Goal: Task Accomplishment & Management: Complete application form

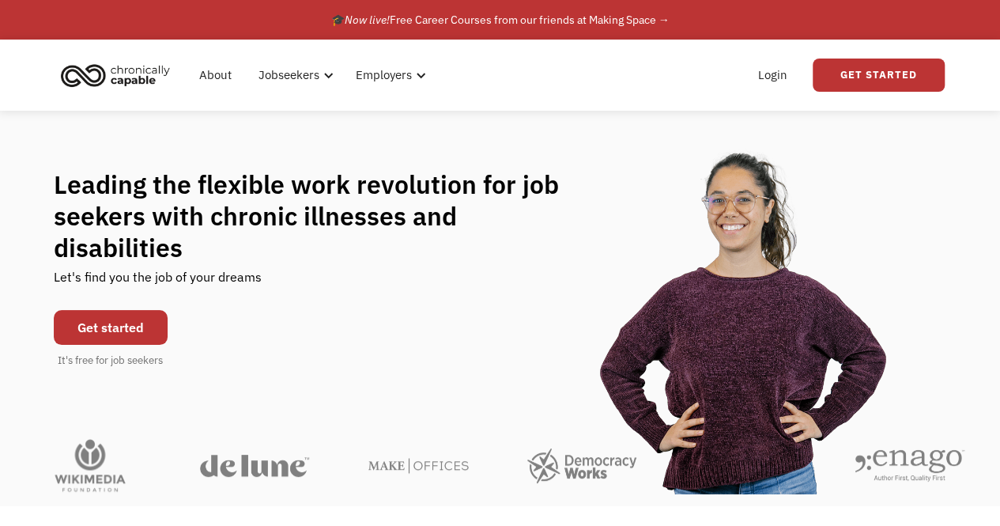
click at [101, 317] on link "Get started" at bounding box center [111, 327] width 114 height 35
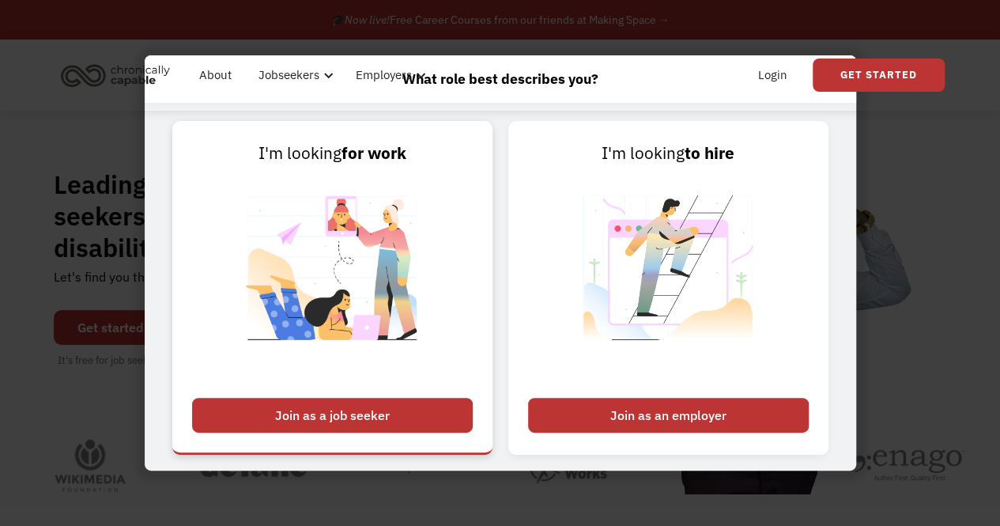
click at [329, 413] on div "Join as a job seeker" at bounding box center [332, 415] width 281 height 35
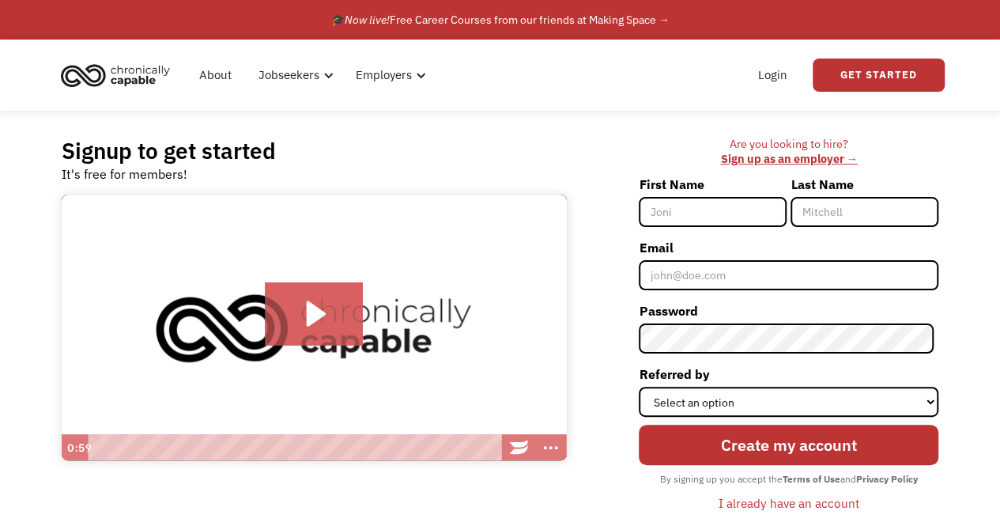
click at [657, 217] on input "First Name" at bounding box center [713, 212] width 148 height 30
type input "Allison"
click at [841, 216] on input "Last Name" at bounding box center [864, 212] width 148 height 30
type input "Rausch"
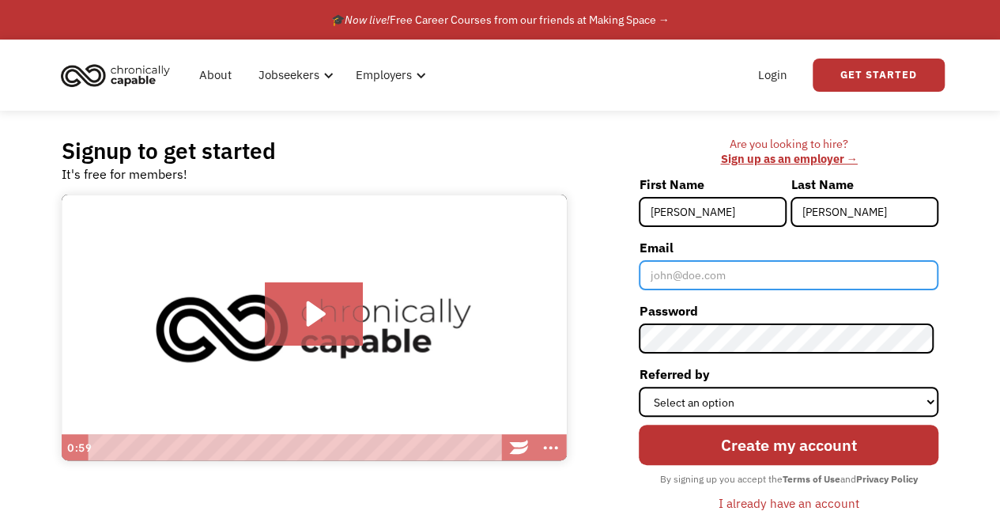
click at [727, 266] on input "Email" at bounding box center [789, 275] width 300 height 30
type input "[EMAIL_ADDRESS][DOMAIN_NAME]"
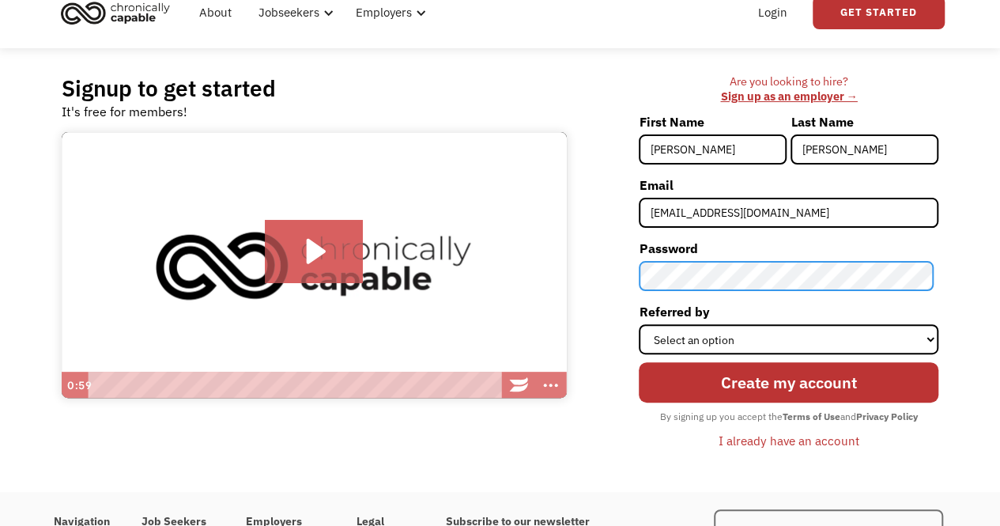
scroll to position [63, 0]
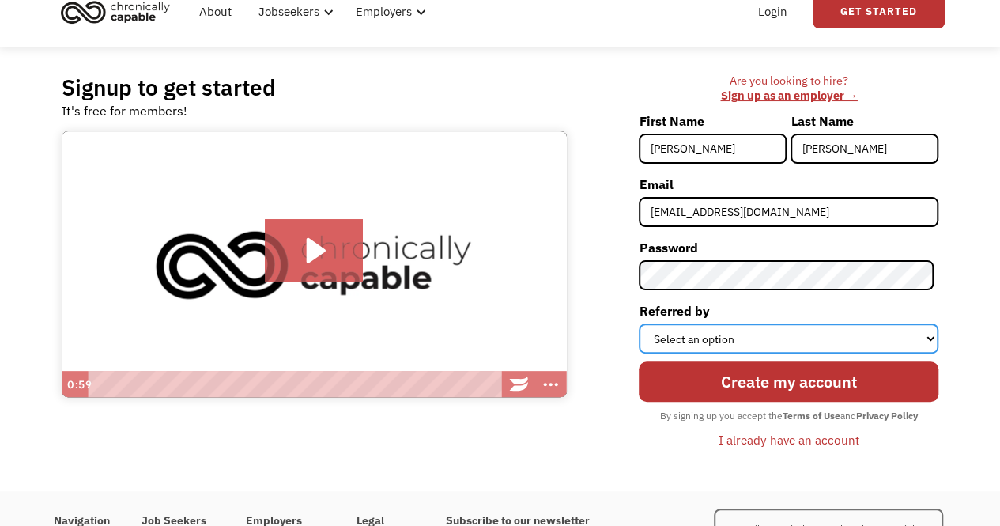
drag, startPoint x: 696, startPoint y: 318, endPoint x: 689, endPoint y: 341, distance: 24.5
click at [689, 341] on select "Select an option Instagram Facebook Twitter Search Engine News Article Word of …" at bounding box center [789, 338] width 300 height 30
select select "Other"
click at [643, 323] on select "Select an option Instagram Facebook Twitter Search Engine News Article Word of …" at bounding box center [789, 338] width 300 height 30
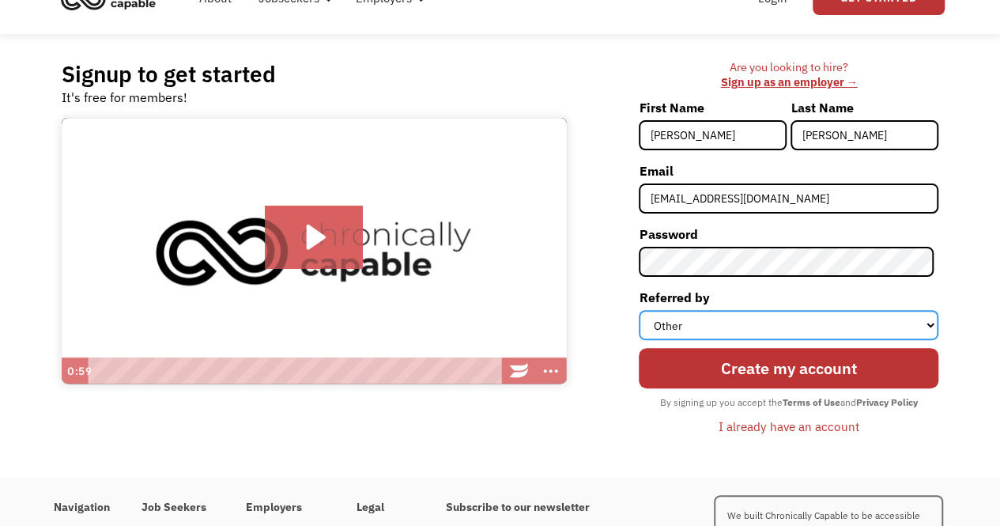
scroll to position [77, 0]
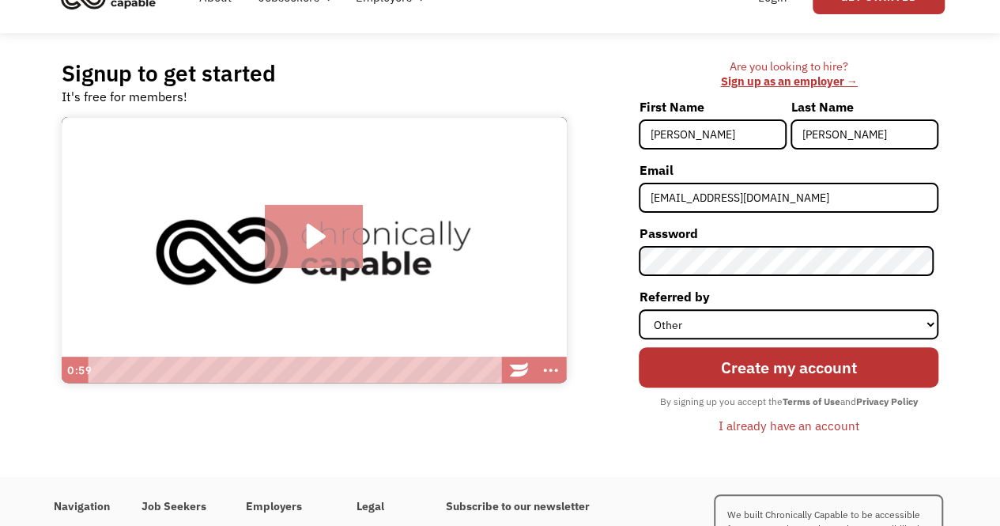
click at [313, 246] on icon "Play Video: Introducing Chronically Capable" at bounding box center [314, 236] width 99 height 63
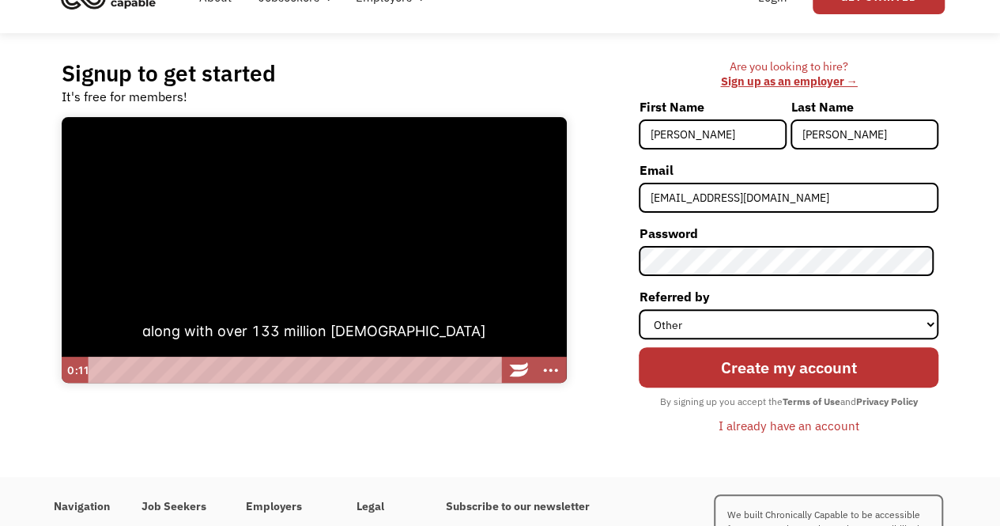
click at [122, 328] on div at bounding box center [314, 250] width 505 height 267
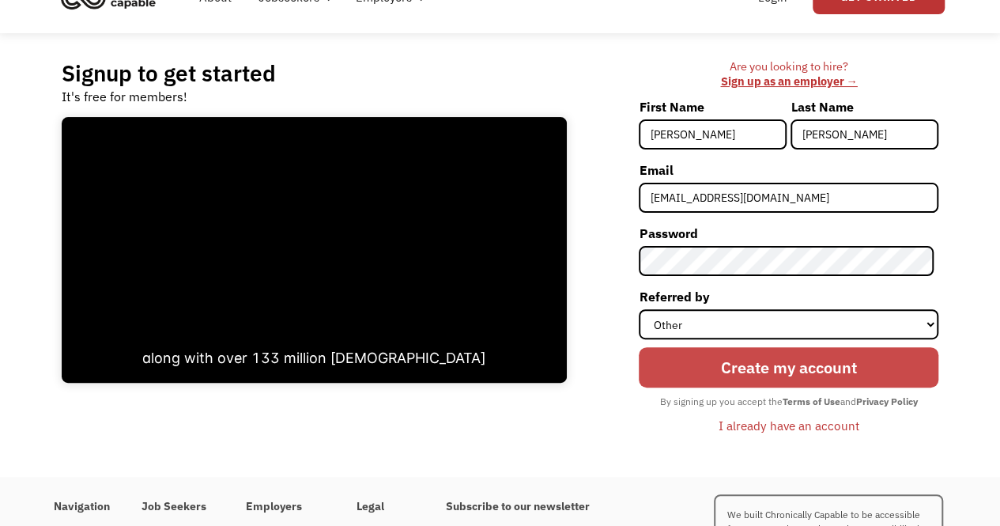
click at [693, 364] on input "Create my account" at bounding box center [789, 367] width 300 height 40
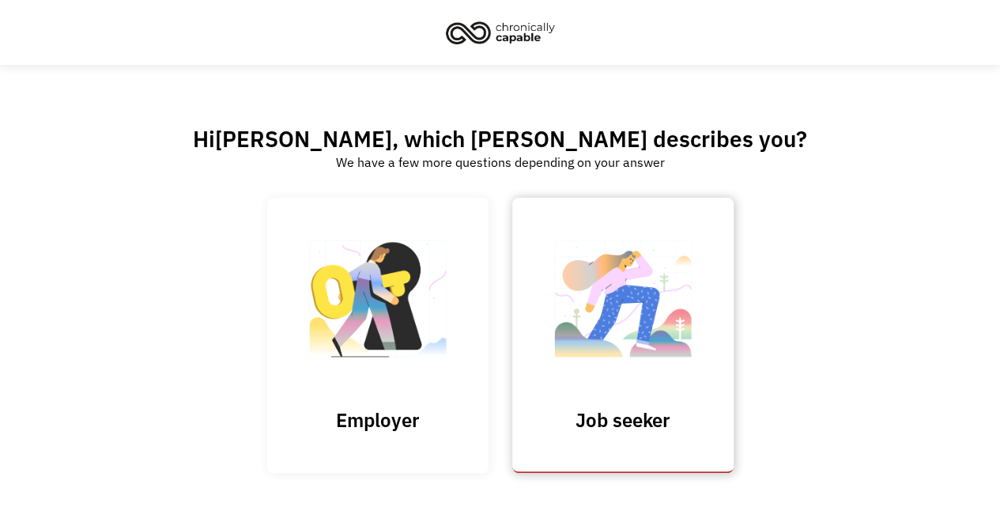
click at [579, 364] on img at bounding box center [623, 306] width 158 height 154
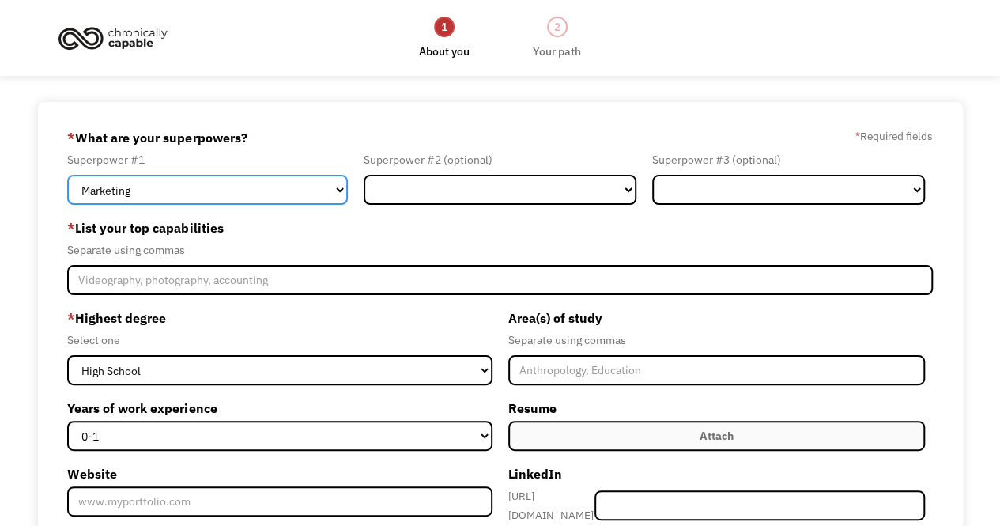
click at [243, 187] on select "Marketing Human Resources Finance Technology Operations Sales Industrial & Manu…" at bounding box center [207, 190] width 281 height 30
select select "Healthcare"
click at [67, 175] on select "Marketing Human Resources Finance Technology Operations Sales Industrial & Manu…" at bounding box center [207, 190] width 281 height 30
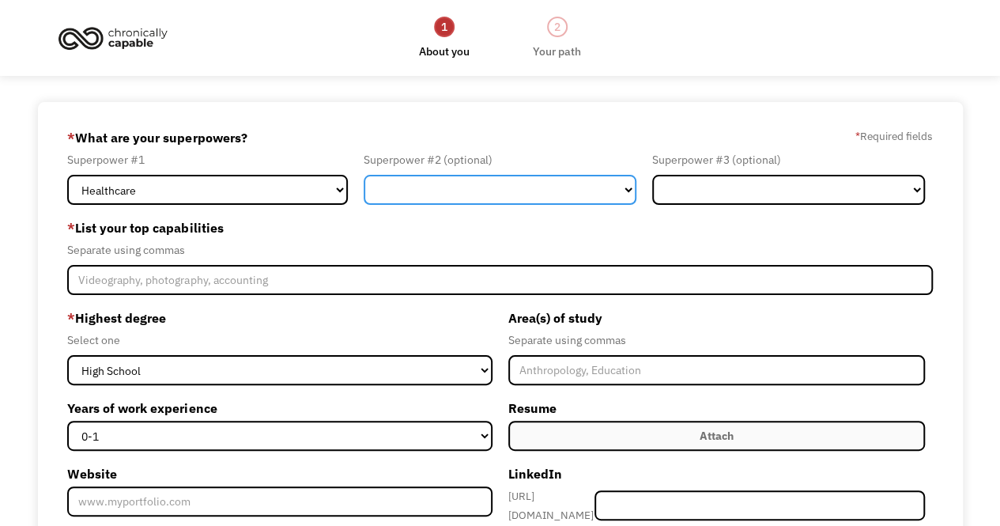
click at [475, 192] on select "Marketing Human Resources Finance Technology Operations Sales Industrial & Manu…" at bounding box center [500, 190] width 273 height 30
select select "Design"
click at [364, 175] on select "Marketing Human Resources Finance Technology Operations Sales Industrial & Manu…" at bounding box center [500, 190] width 273 height 30
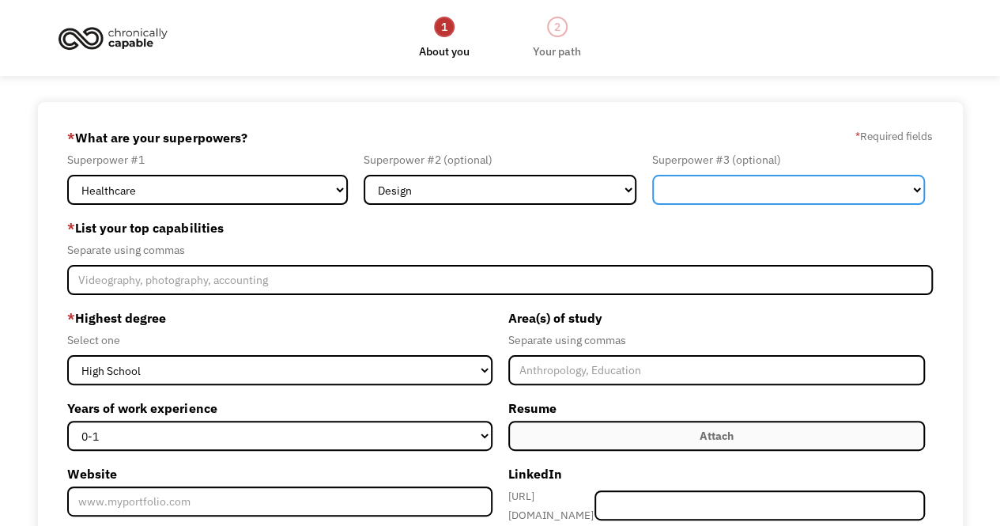
click at [741, 188] on select "Marketing Human Resources Finance Technology Operations Sales Industrial & Manu…" at bounding box center [788, 190] width 273 height 30
select select "Administration"
click at [652, 175] on select "Marketing Human Resources Finance Technology Operations Sales Industrial & Manu…" at bounding box center [788, 190] width 273 height 30
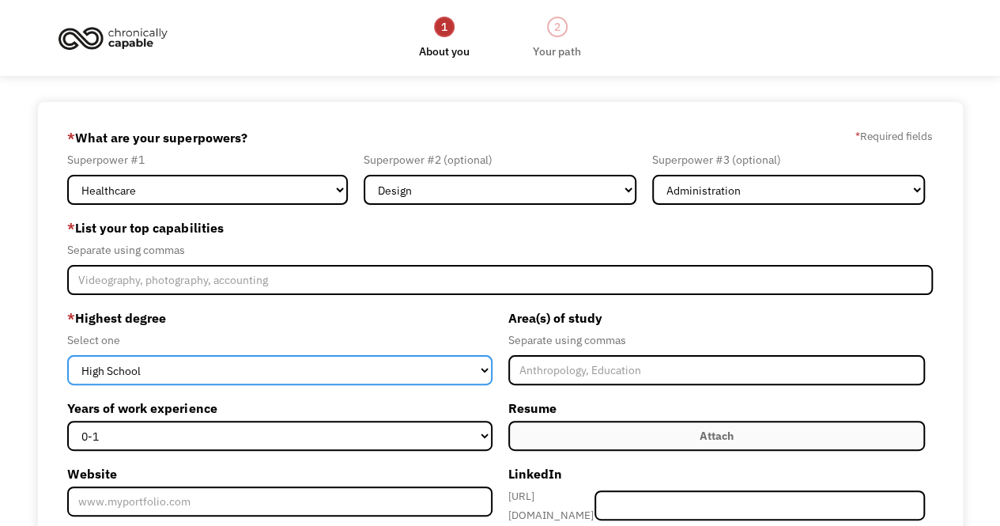
click at [243, 364] on select "High School Associates Bachelors Master's PhD" at bounding box center [279, 370] width 424 height 30
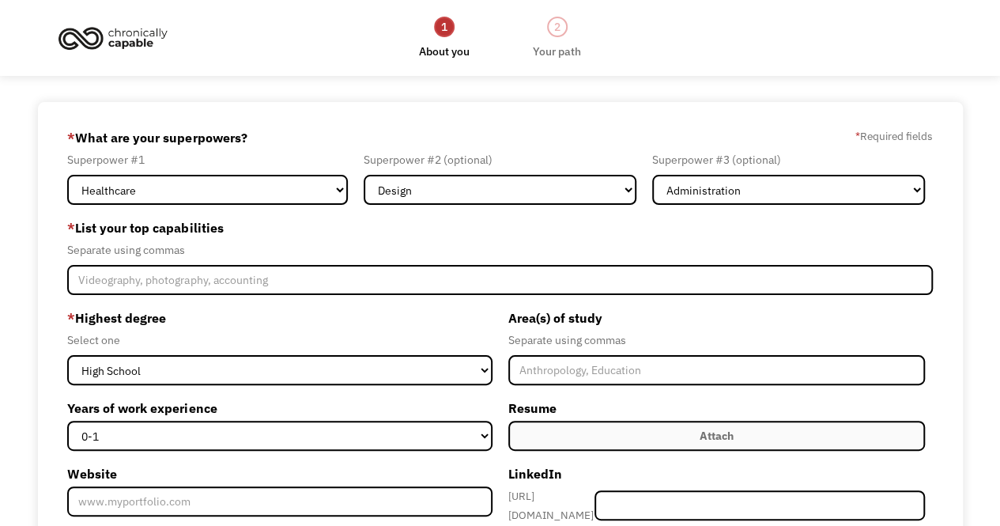
click at [255, 334] on div "Select one" at bounding box center [279, 339] width 424 height 19
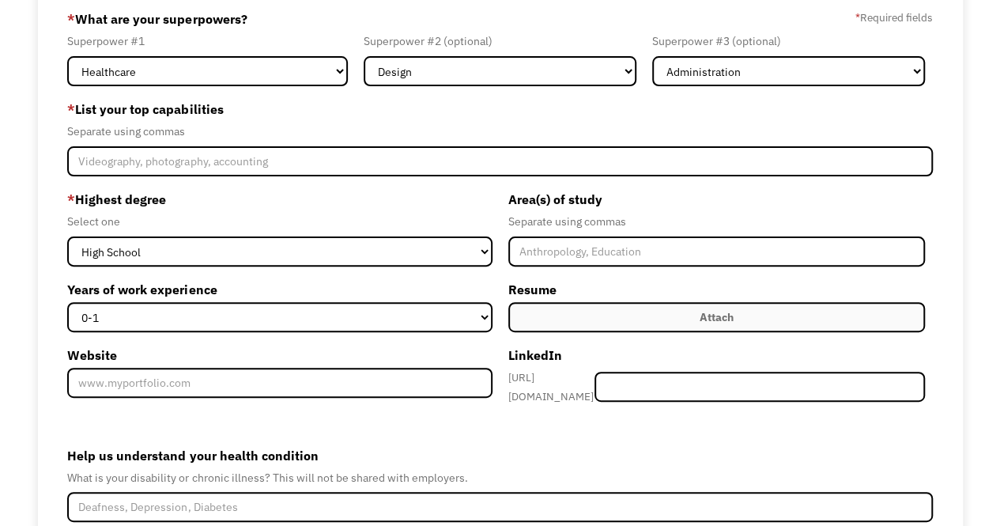
scroll to position [116, 0]
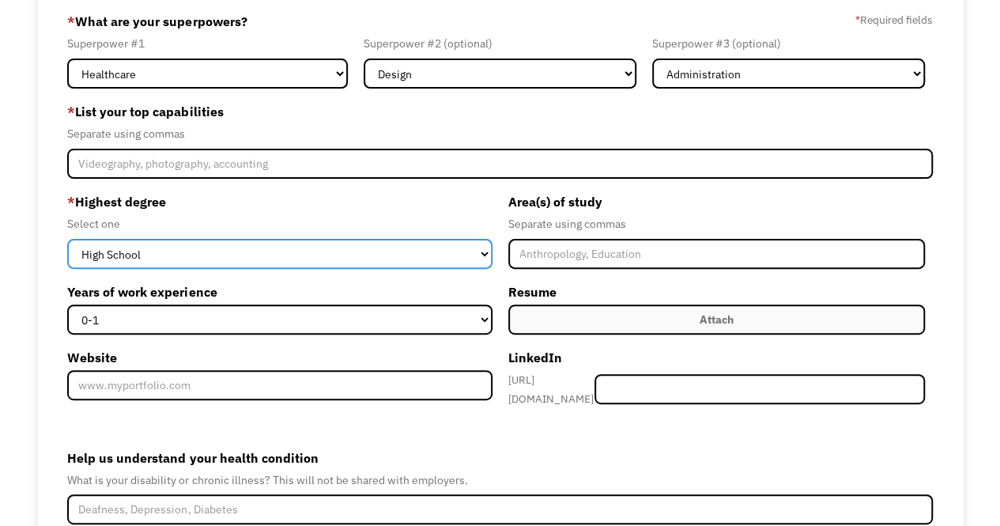
click at [174, 247] on select "High School Associates Bachelors Master's PhD" at bounding box center [279, 254] width 424 height 30
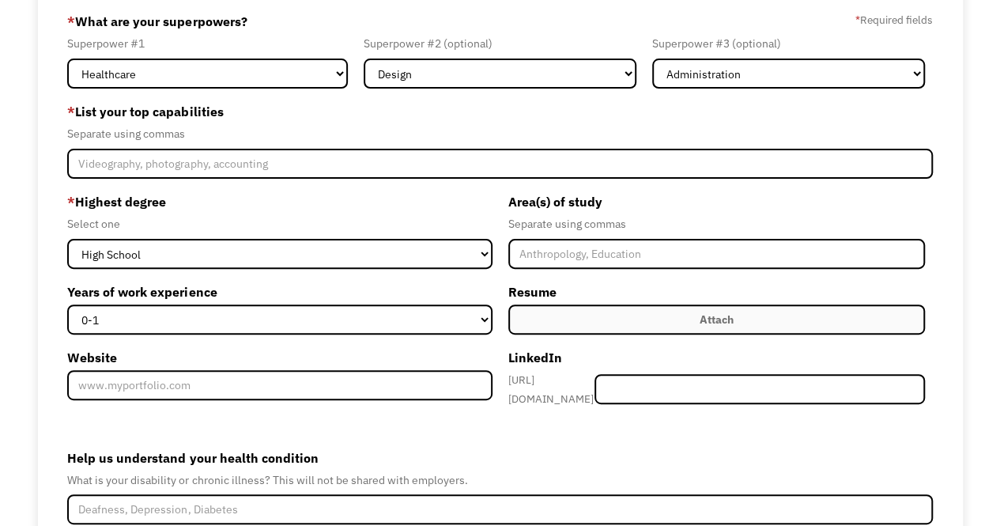
click at [242, 213] on label "* Highest degree" at bounding box center [279, 201] width 424 height 25
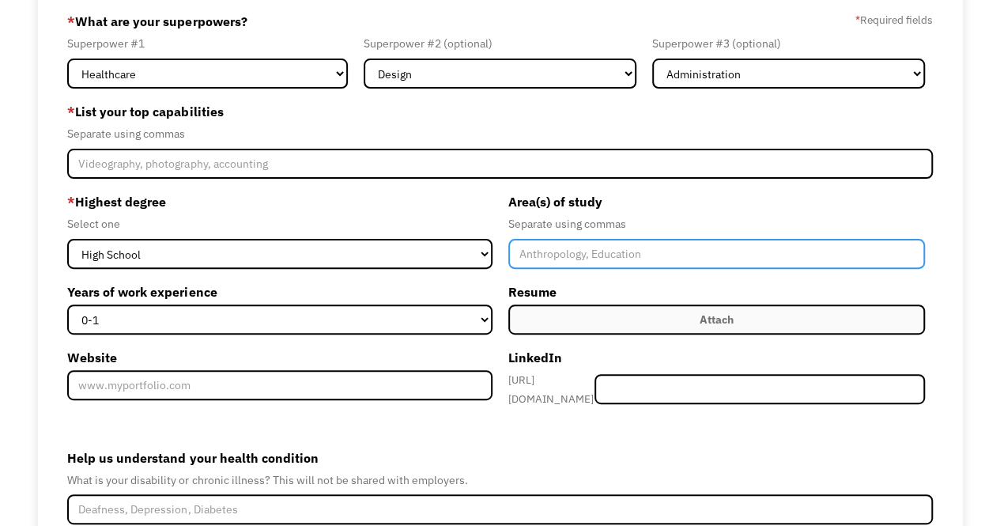
click at [571, 247] on input "Member-Create-Step1" at bounding box center [716, 254] width 417 height 30
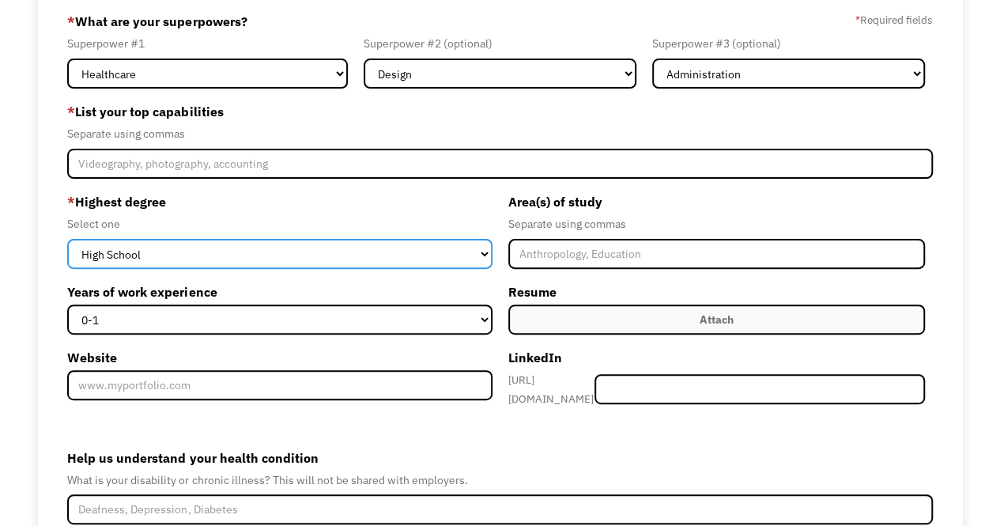
click at [411, 258] on select "High School Associates Bachelors Master's PhD" at bounding box center [279, 254] width 424 height 30
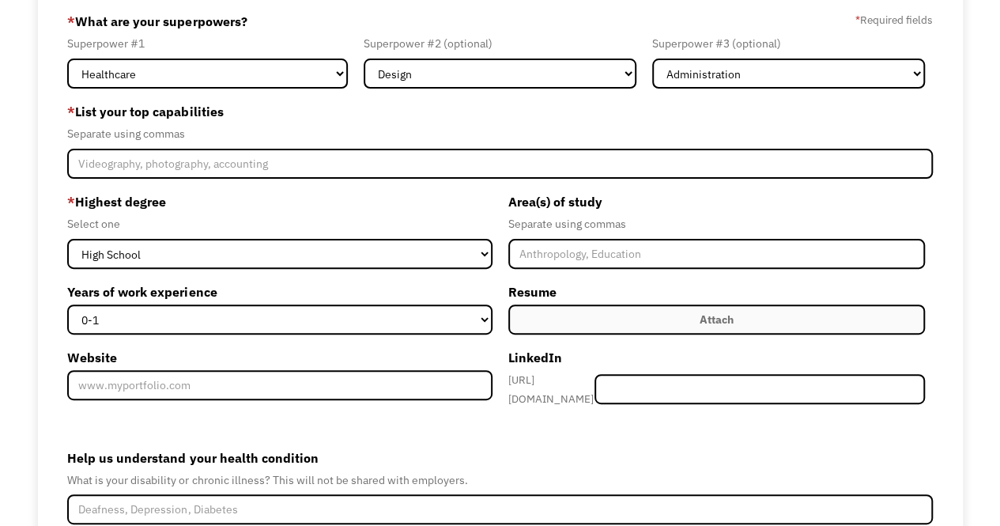
click at [386, 224] on div "Select one" at bounding box center [279, 223] width 424 height 19
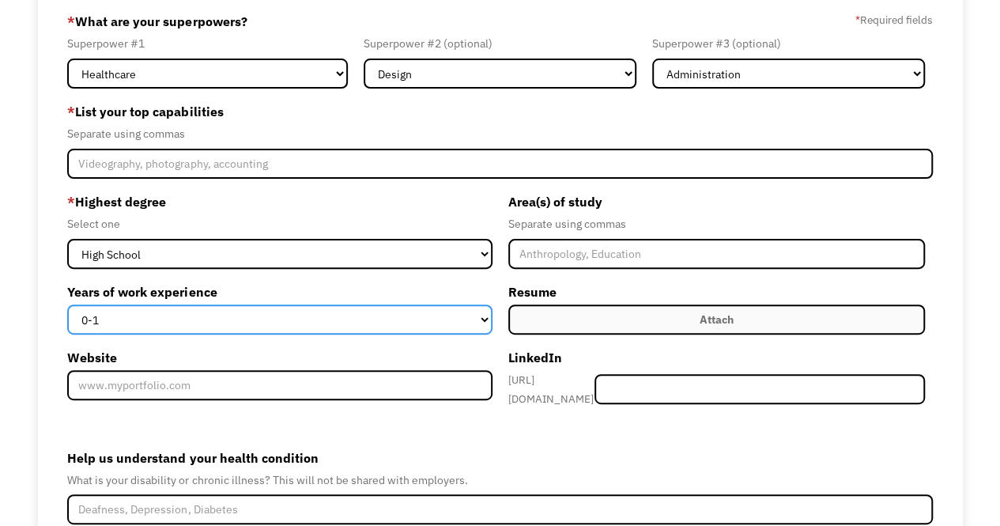
click at [360, 322] on select "0-1 2-4 5-10 11-15 15+" at bounding box center [279, 319] width 424 height 30
select select "2-4"
click at [67, 304] on select "0-1 2-4 5-10 11-15 15+" at bounding box center [279, 319] width 424 height 30
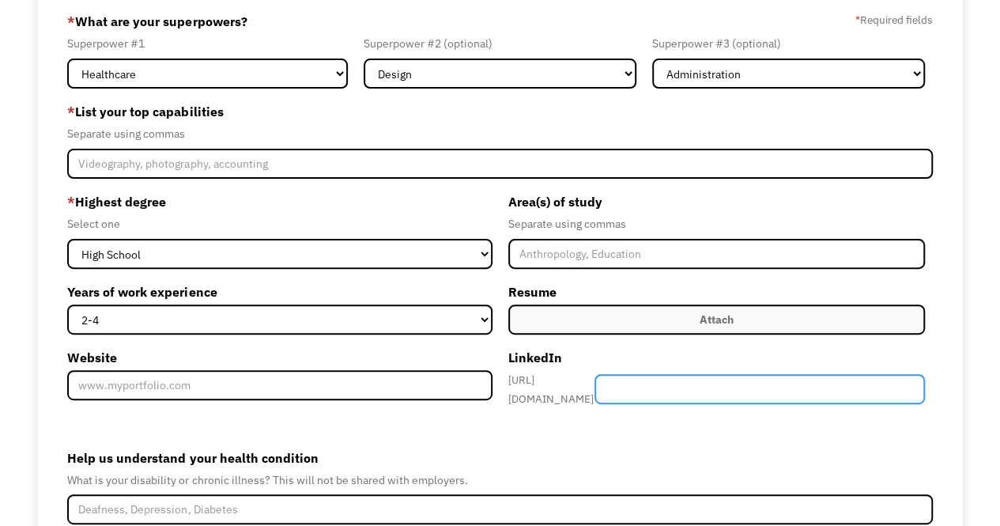
click at [677, 382] on input "Member-Create-Step1" at bounding box center [759, 389] width 330 height 30
paste input "allison-rausch"
type input "allison-rausch"
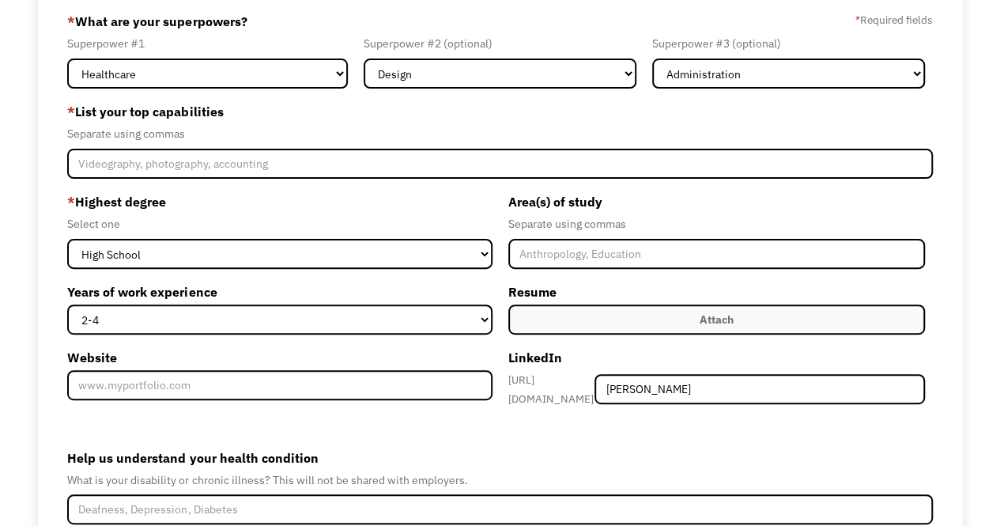
click at [659, 432] on form "68ec0ddc42235ce14a5cd1e7 allie.of.the.axolotls@gmail.com Allison Rausch Other *…" at bounding box center [499, 317] width 865 height 616
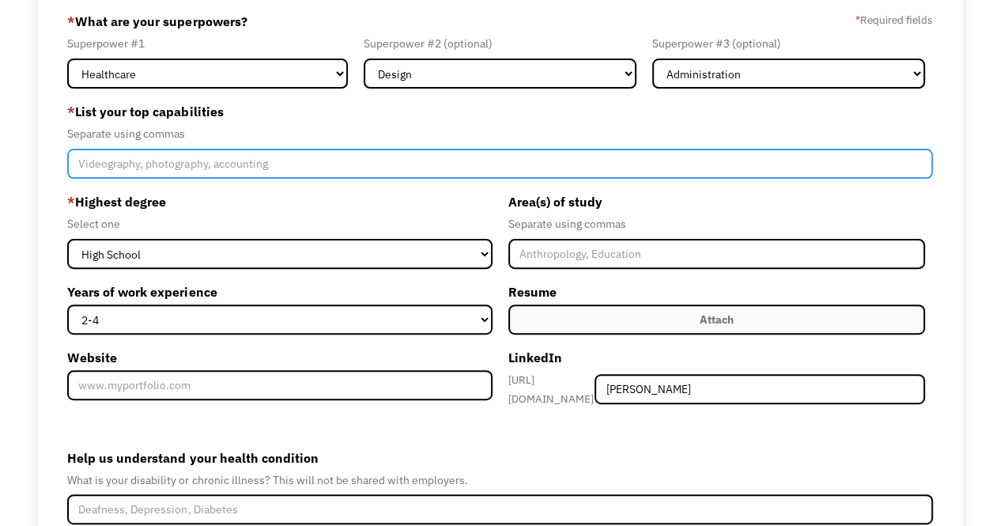
click at [172, 170] on input "Member-Create-Step1" at bounding box center [499, 164] width 865 height 30
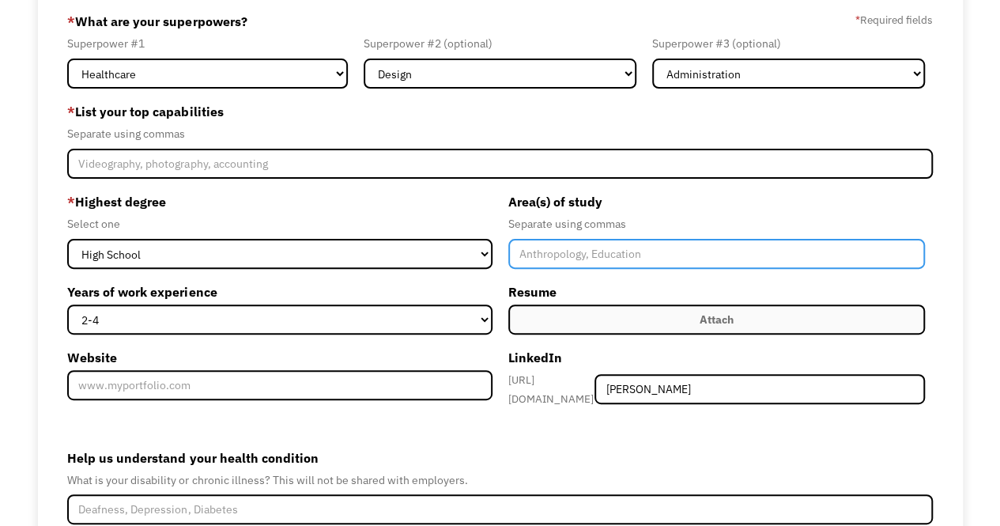
click at [572, 252] on input "Member-Create-Step1" at bounding box center [716, 254] width 417 height 30
type input "Speech"
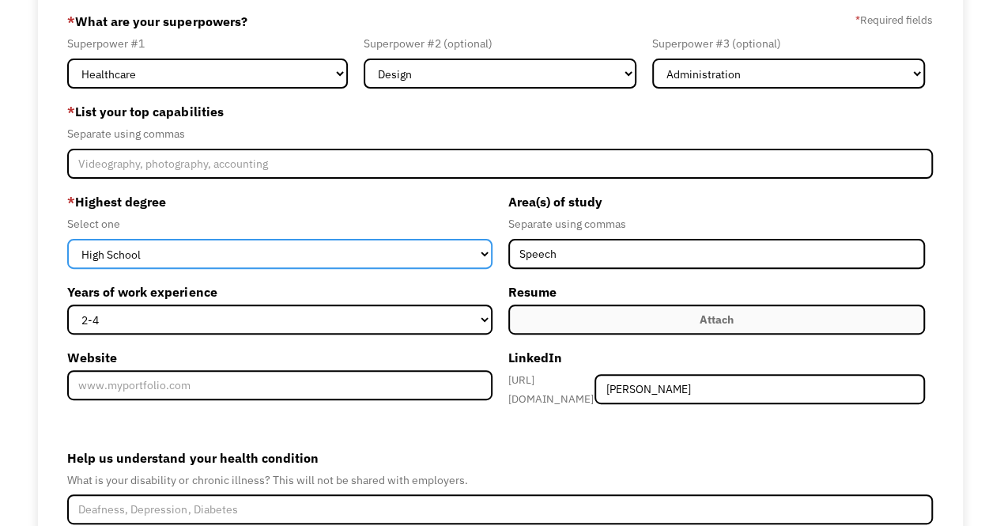
click at [447, 255] on select "High School Associates Bachelors Master's PhD" at bounding box center [279, 254] width 424 height 30
click at [67, 239] on select "High School Associates Bachelors Master's PhD" at bounding box center [279, 254] width 424 height 30
click at [332, 253] on select "High School Associates Bachelors Master's PhD" at bounding box center [279, 254] width 424 height 30
select select "high school"
click at [67, 239] on select "High School Associates Bachelors Master's PhD" at bounding box center [279, 254] width 424 height 30
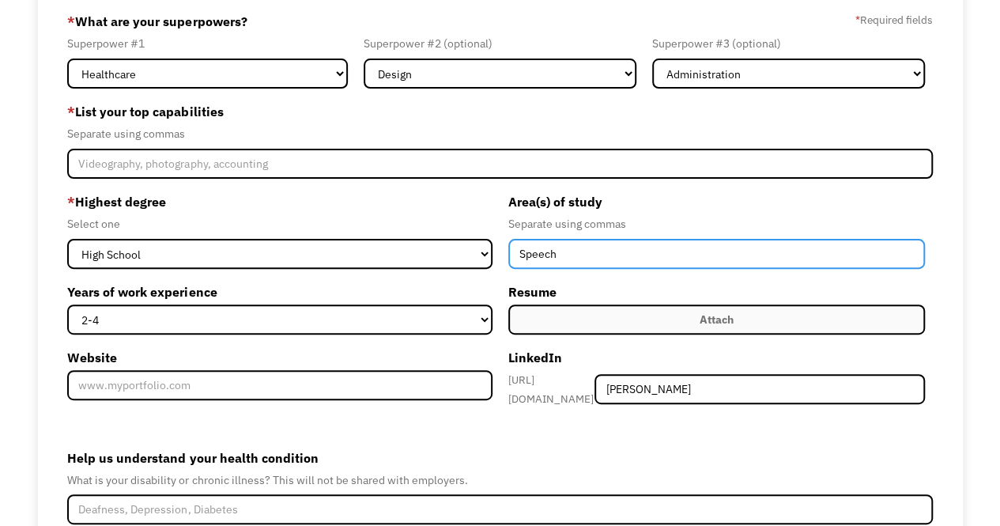
click at [552, 267] on input "Speech" at bounding box center [716, 254] width 417 height 30
click at [569, 260] on input "Speech" at bounding box center [716, 254] width 417 height 30
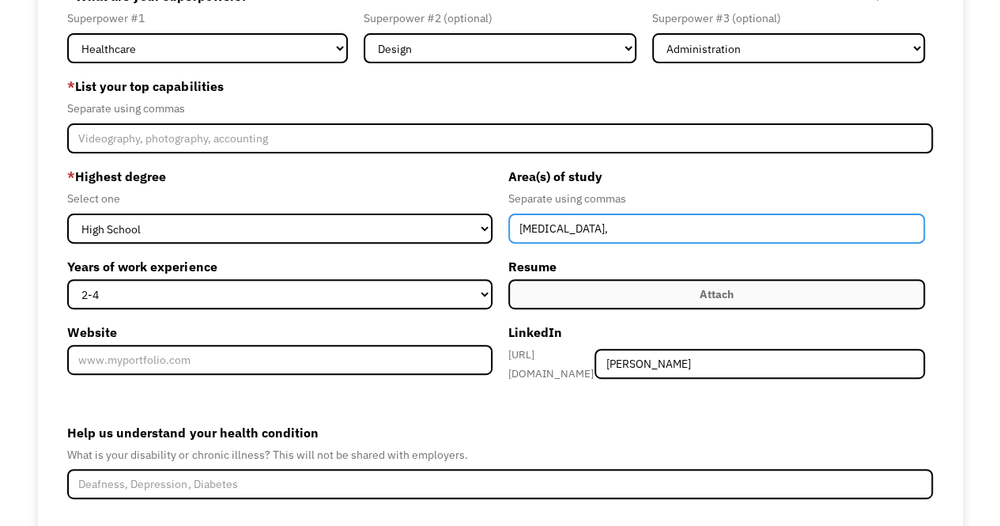
scroll to position [132, 0]
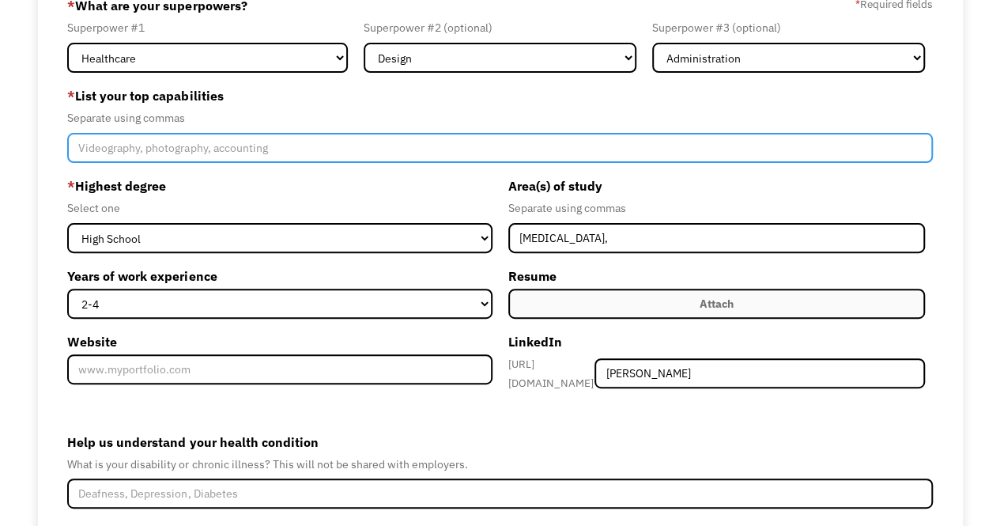
click at [131, 146] on input "Member-Create-Step1" at bounding box center [499, 148] width 865 height 30
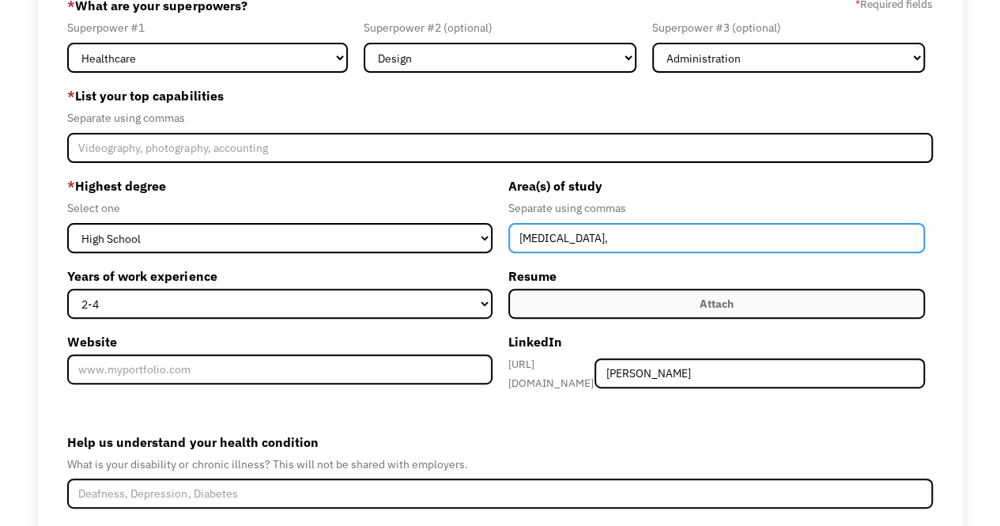
click at [718, 238] on input "Speech-Language Pathology," at bounding box center [716, 238] width 417 height 30
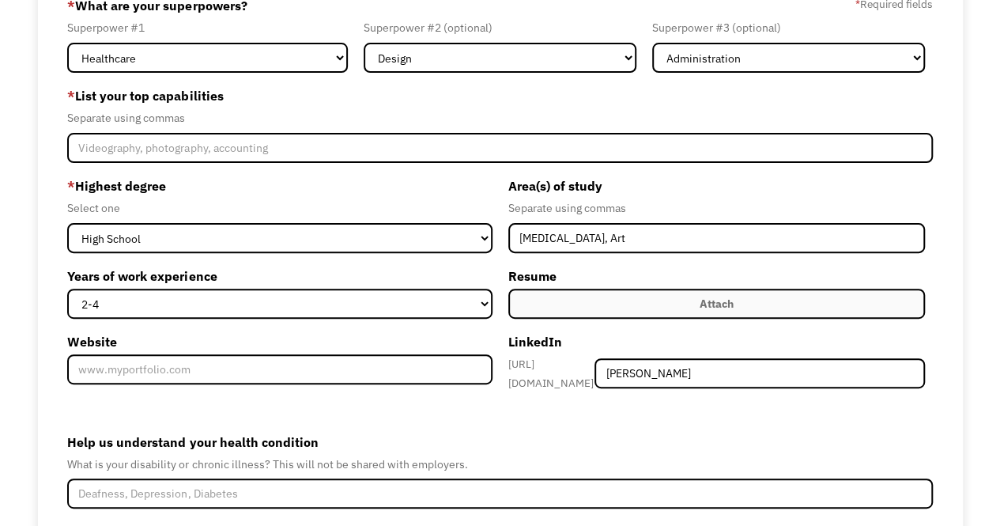
click at [697, 195] on label "Area(s) of study" at bounding box center [716, 185] width 417 height 25
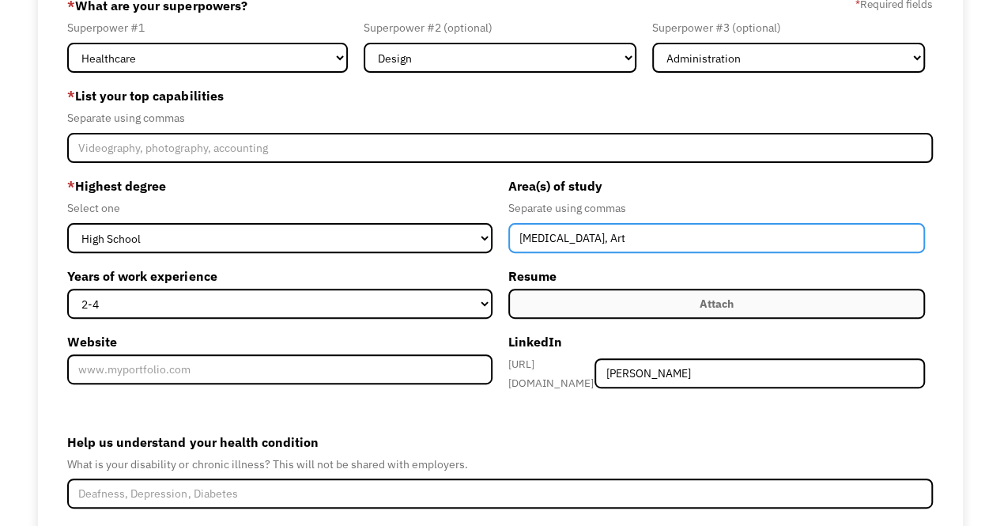
click at [665, 240] on input "Speech-Language Pathology, Art" at bounding box center [716, 238] width 417 height 30
click at [738, 241] on input "Speech-Language Pathology, Visual Art" at bounding box center [716, 238] width 417 height 30
type input "Speech-Language Pathology, Visual Arts"
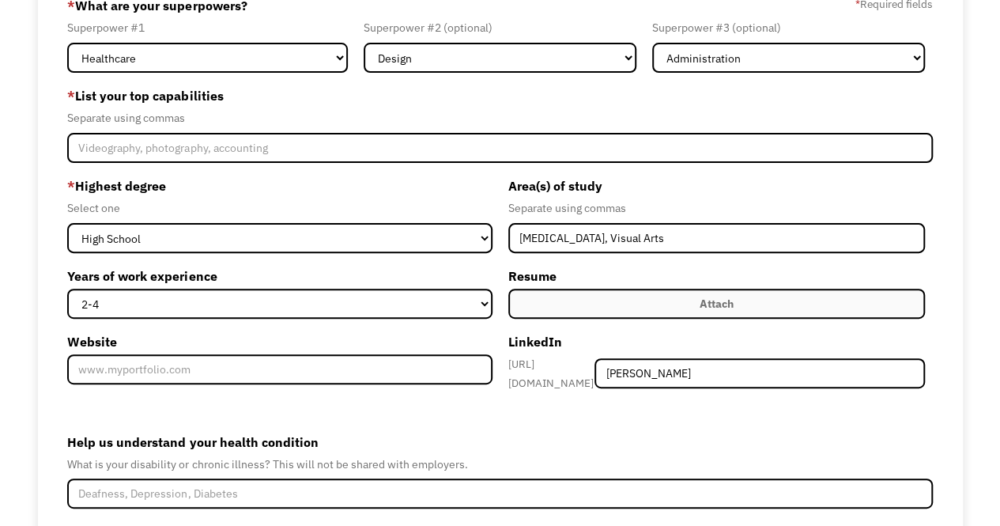
click at [572, 309] on label "Attach" at bounding box center [716, 303] width 417 height 30
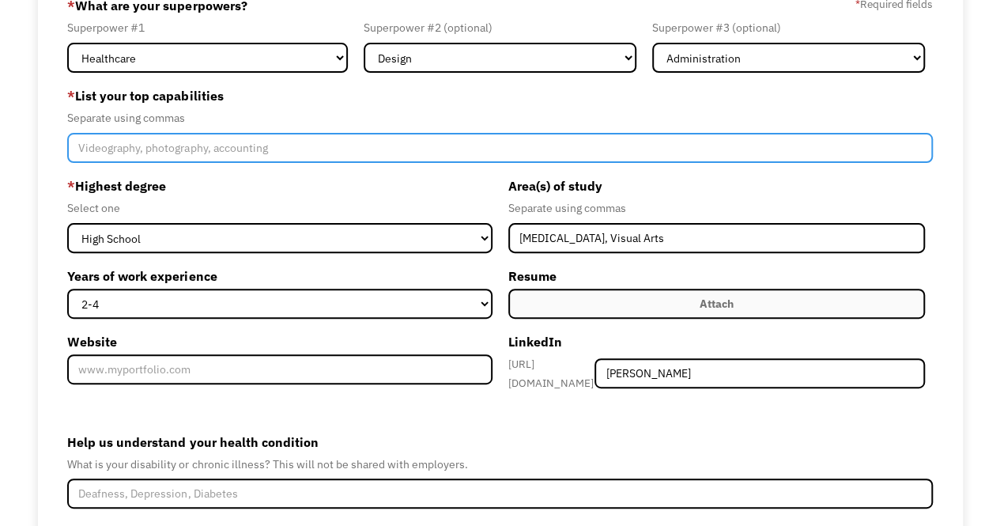
click at [122, 139] on input "Member-Create-Step1" at bounding box center [499, 148] width 865 height 30
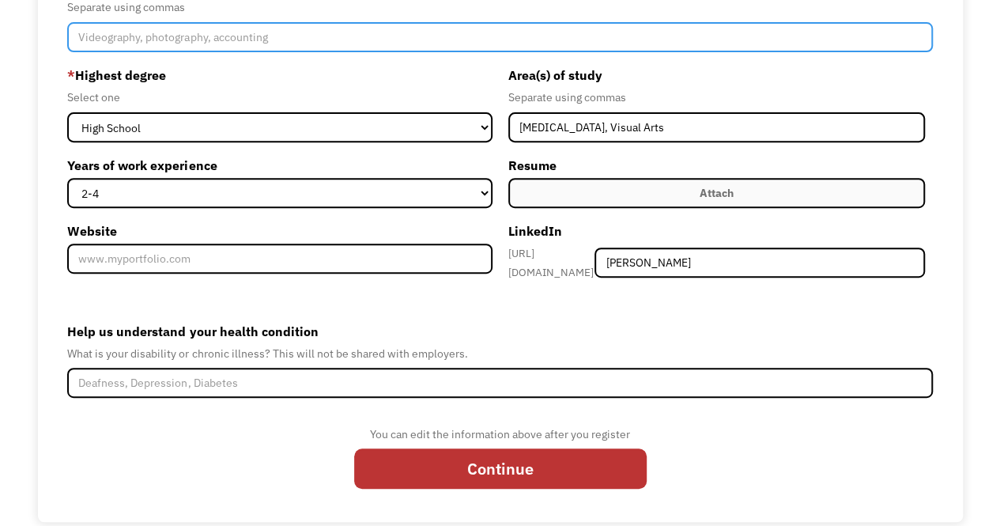
scroll to position [257, 0]
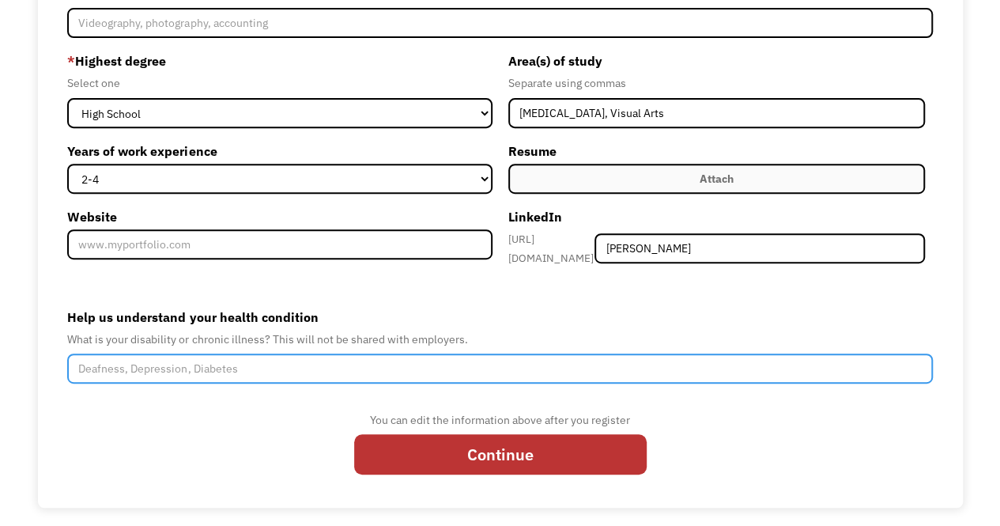
click at [105, 355] on input "Help us understand your health condition" at bounding box center [499, 368] width 865 height 30
type input "f"
drag, startPoint x: 314, startPoint y: 363, endPoint x: 217, endPoint y: 372, distance: 96.9
click at [217, 372] on input "Fibromyalgia, Hypermobility Spectrum Disorder, Depression, Autism" at bounding box center [499, 368] width 865 height 30
type input "Fibromyalgia, Hypermobility, Depression, Autism"
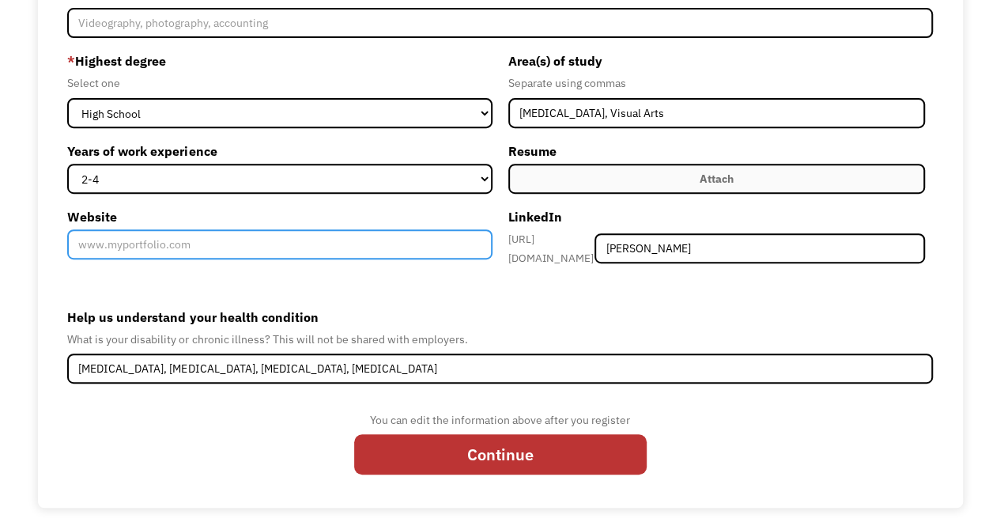
click at [252, 255] on input "Website" at bounding box center [279, 244] width 424 height 30
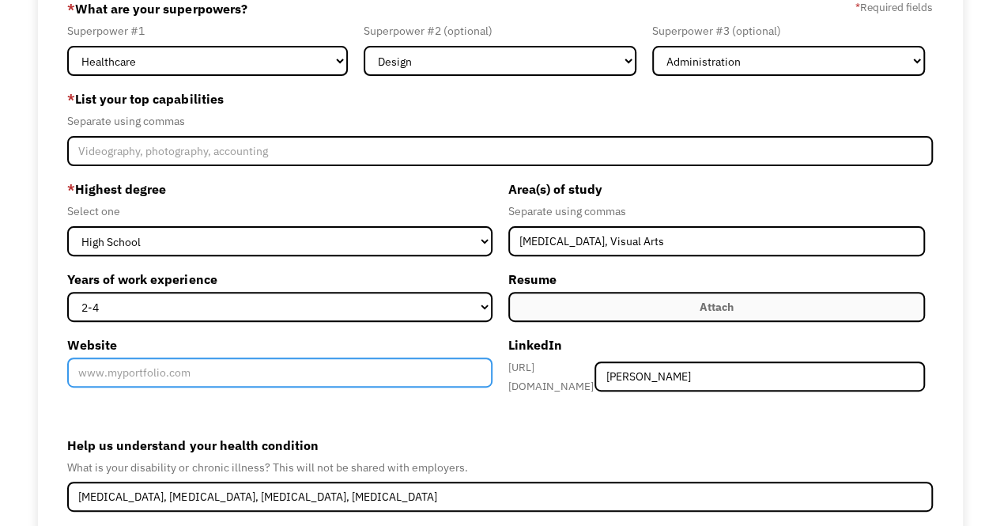
scroll to position [119, 0]
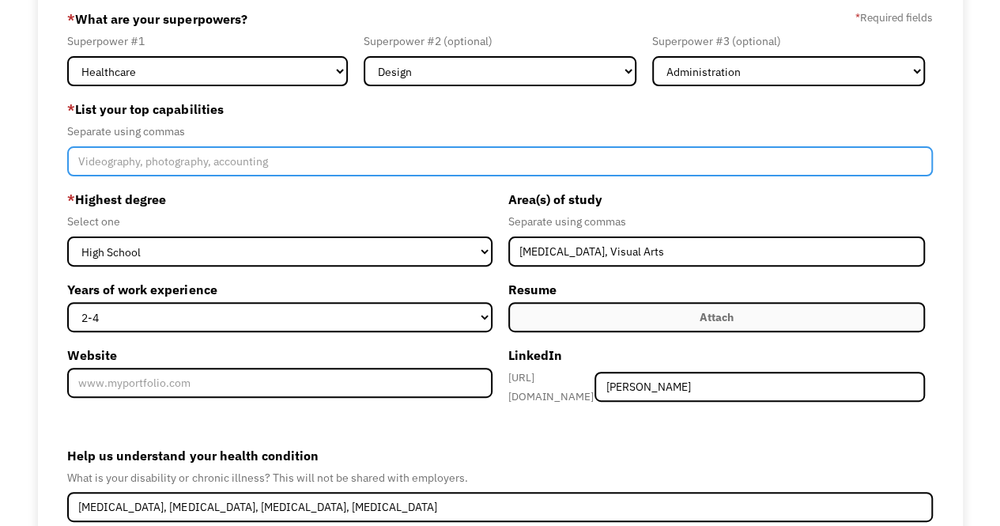
click at [155, 159] on input "Member-Create-Step1" at bounding box center [499, 161] width 865 height 30
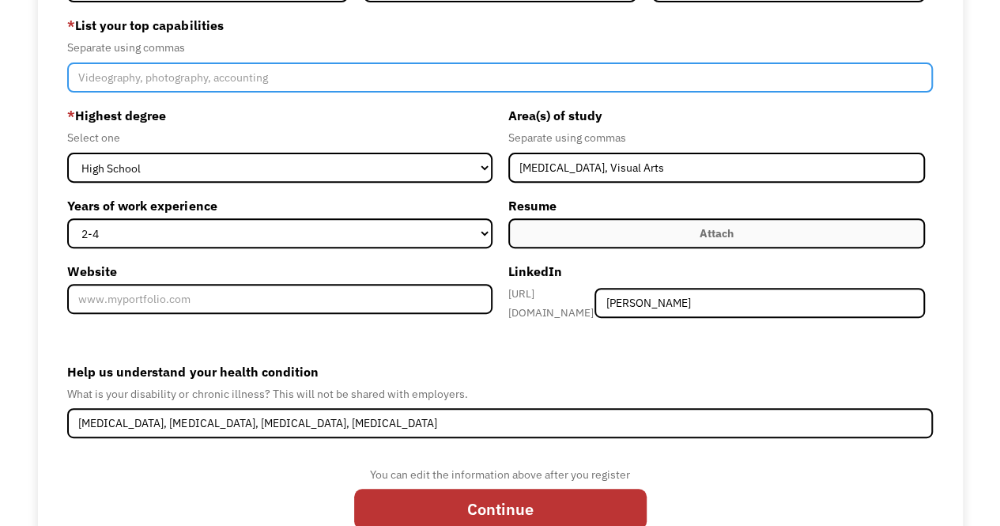
scroll to position [205, 0]
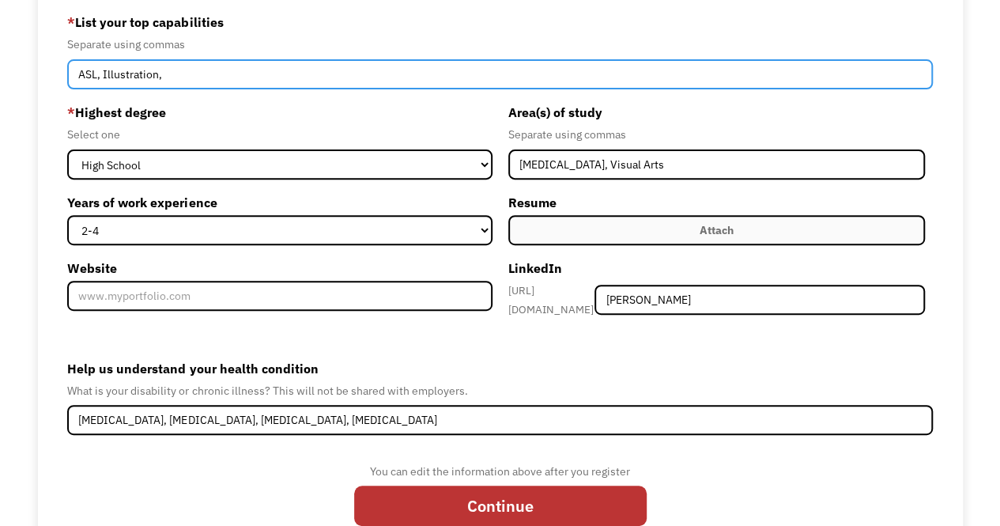
type input "ASL, Illustration,"
drag, startPoint x: 177, startPoint y: 73, endPoint x: 32, endPoint y: 73, distance: 144.6
click at [32, 73] on div "68ec0ddc42235ce14a5cd1e7 allie.of.the.axolotls@gmail.com Allison Rausch Other *…" at bounding box center [500, 227] width 1000 height 662
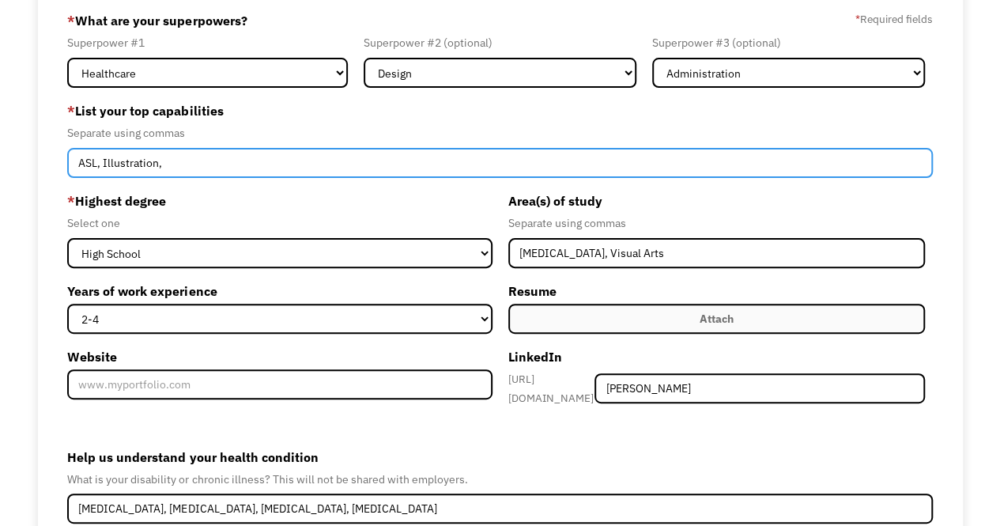
scroll to position [118, 0]
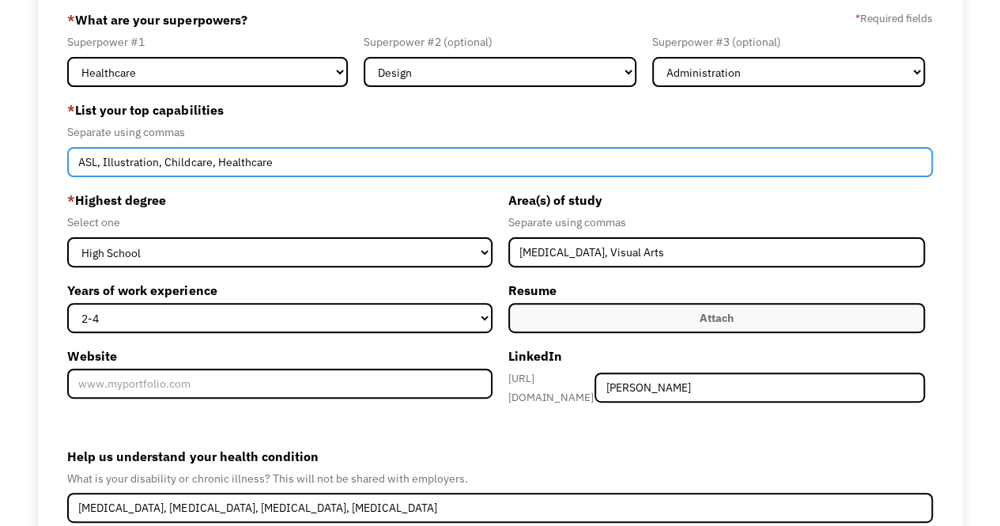
type input "ASL, Illustration, Childcare, Healthcare"
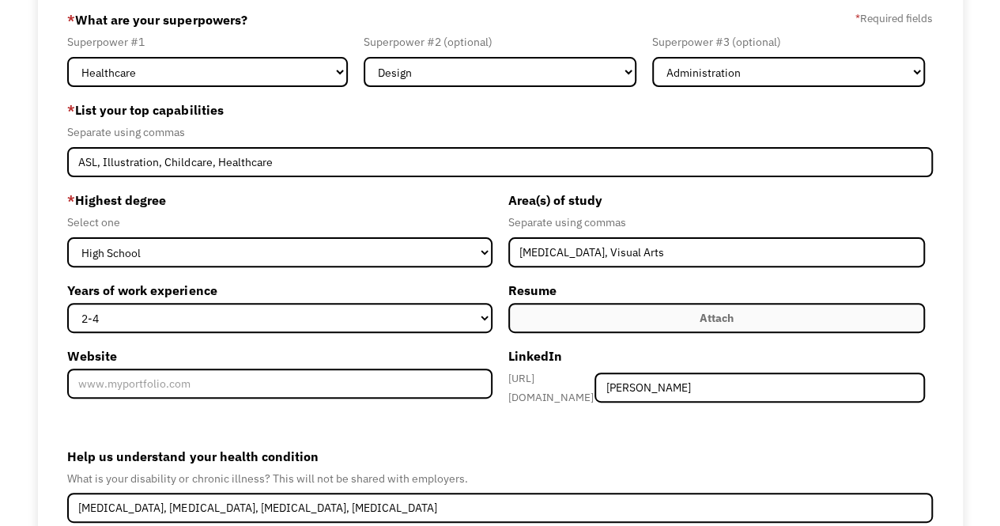
click at [255, 218] on div "Select one" at bounding box center [279, 222] width 424 height 19
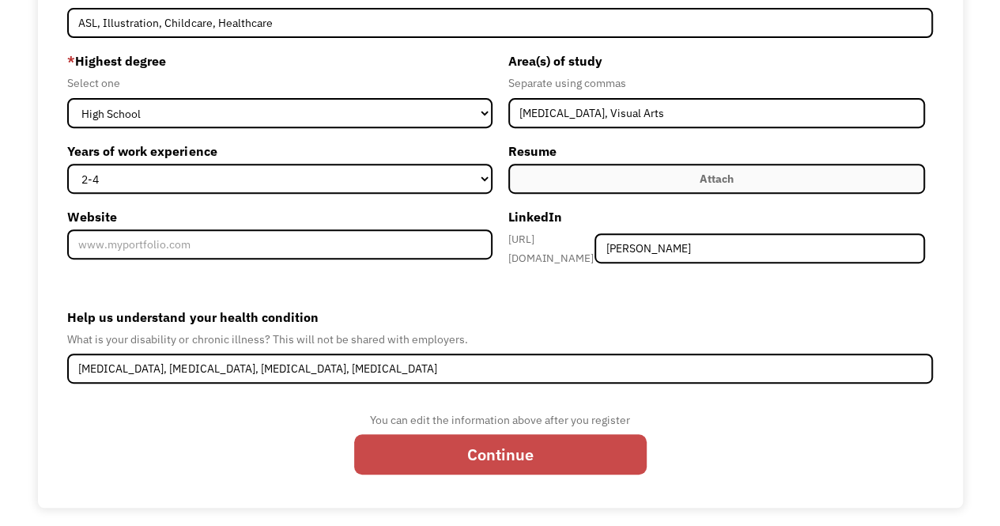
click at [420, 445] on input "Continue" at bounding box center [500, 454] width 292 height 40
type input "Please wait..."
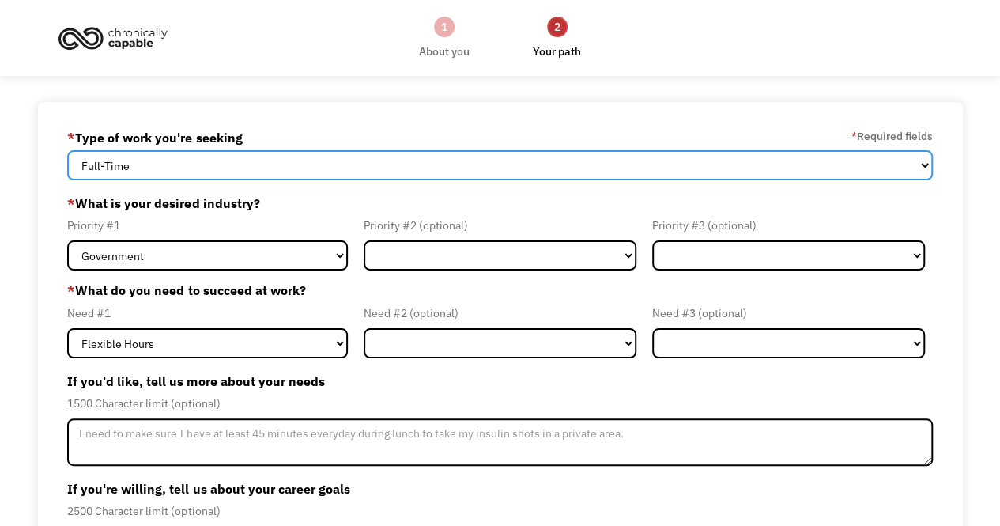
click at [299, 162] on select "Full-Time Part-Time Both Full-Time and Part-Time" at bounding box center [499, 165] width 865 height 30
select select "part-time"
click at [67, 150] on select "Full-Time Part-Time Both Full-Time and Part-Time" at bounding box center [499, 165] width 865 height 30
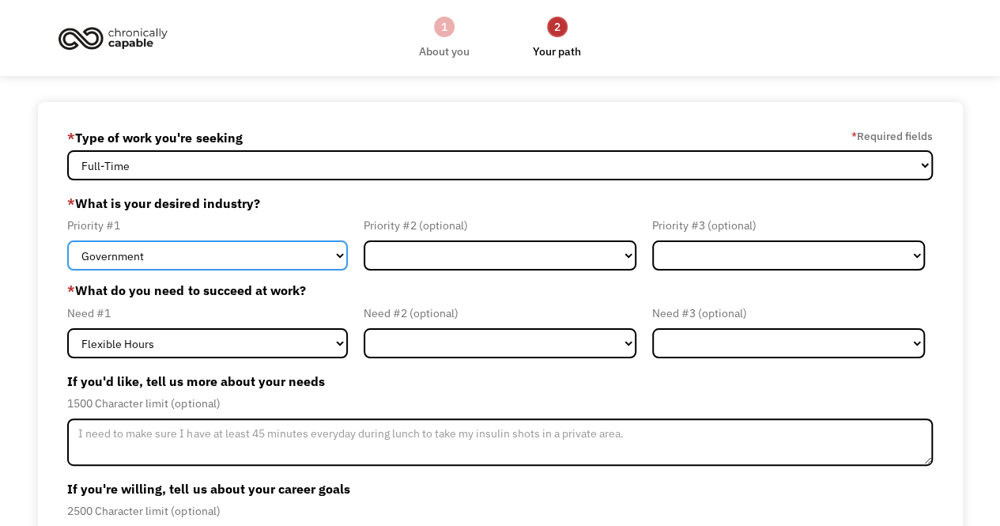
click at [217, 254] on select "Government Finance & Insurance Health & Social Care Tech & Engineering Creative…" at bounding box center [207, 255] width 281 height 30
select select "Health & Social Care"
click at [67, 240] on select "Government Finance & Insurance Health & Social Care Tech & Engineering Creative…" at bounding box center [207, 255] width 281 height 30
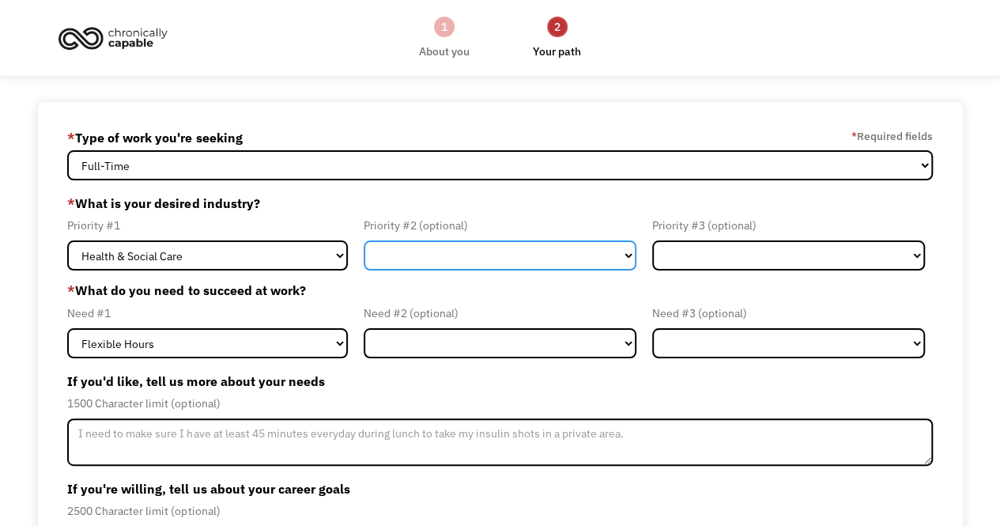
click at [441, 249] on select "Government Finance & Insurance Health & Social Care Tech & Engineering Creative…" at bounding box center [500, 255] width 273 height 30
select select "Creative & Design"
click at [364, 240] on select "Government Finance & Insurance Health & Social Care Tech & Engineering Creative…" at bounding box center [500, 255] width 273 height 30
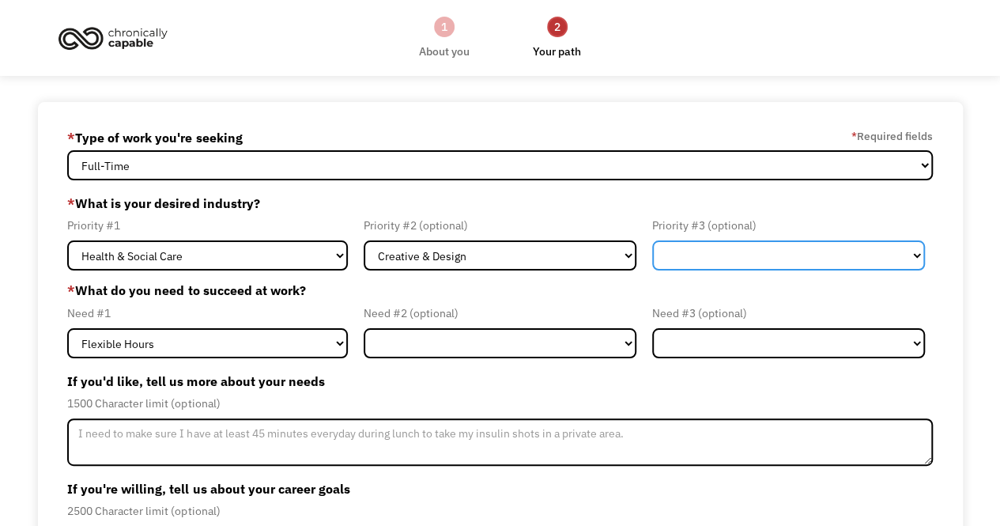
click at [684, 256] on select "Government Finance & Insurance Health & Social Care Tech & Engineering Creative…" at bounding box center [788, 255] width 273 height 30
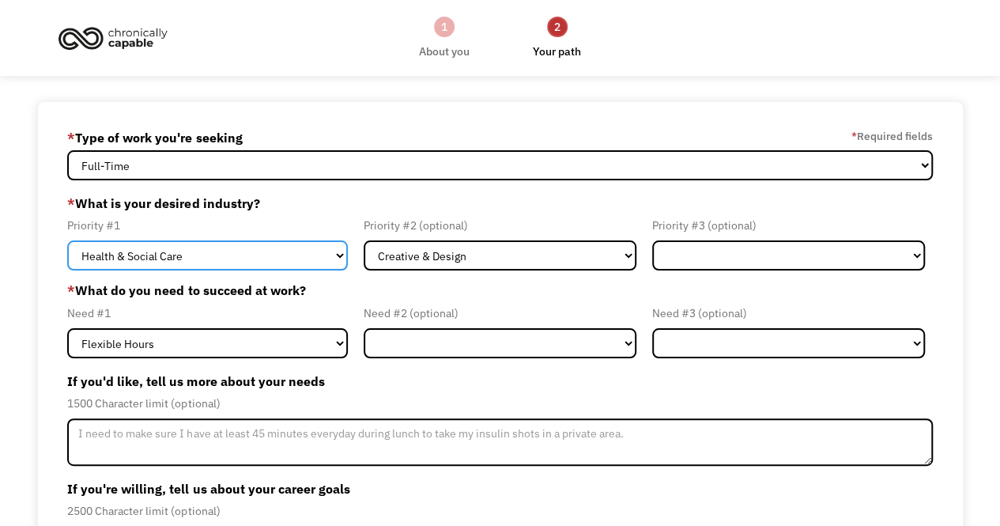
click at [133, 260] on select "Government Finance & Insurance Health & Social Care Tech & Engineering Creative…" at bounding box center [207, 255] width 281 height 30
select select "Administrative"
click at [67, 240] on select "Government Finance & Insurance Health & Social Care Tech & Engineering Creative…" at bounding box center [207, 255] width 281 height 30
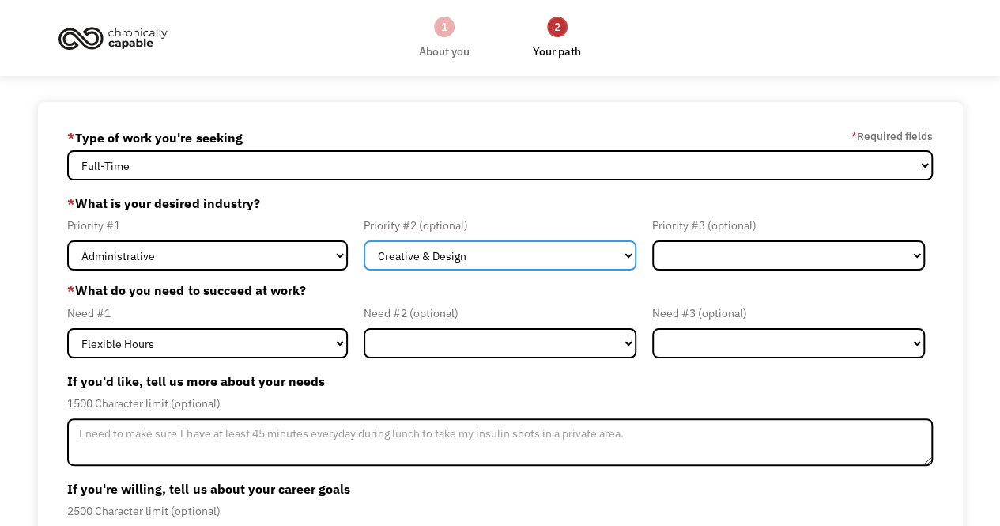
click at [402, 255] on select "Government Finance & Insurance Health & Social Care Tech & Engineering Creative…" at bounding box center [500, 255] width 273 height 30
click at [364, 240] on select "Government Finance & Insurance Health & Social Care Tech & Engineering Creative…" at bounding box center [500, 255] width 273 height 30
click at [477, 247] on select "Government Finance & Insurance Health & Social Care Tech & Engineering Creative…" at bounding box center [500, 255] width 273 height 30
select select "Creative & Design"
click at [364, 240] on select "Government Finance & Insurance Health & Social Care Tech & Engineering Creative…" at bounding box center [500, 255] width 273 height 30
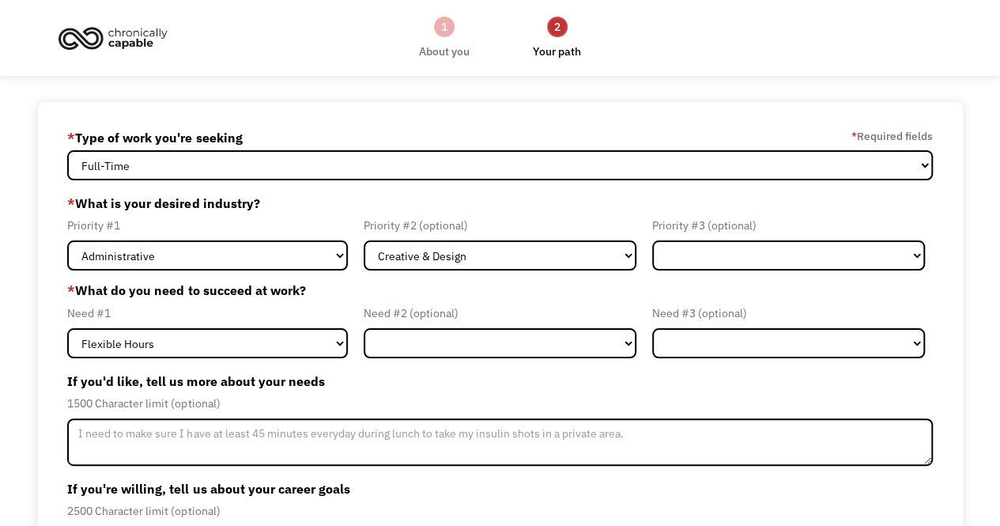
click at [735, 272] on form "68ec0ddc42235ce14a5cd1e7 allie.of.the.axolotls@gmail.com Allison Rausch * Type …" at bounding box center [499, 399] width 865 height 549
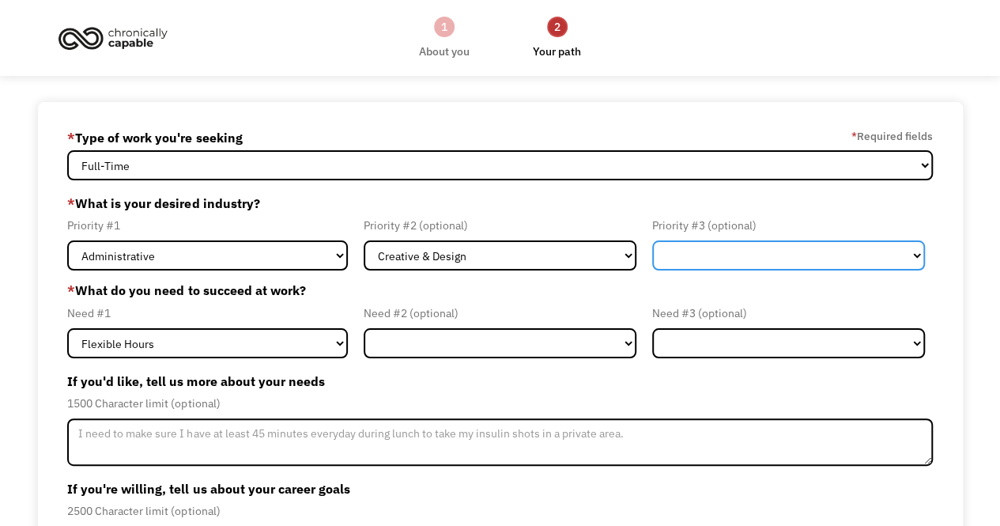
click at [716, 247] on select "Government Finance & Insurance Health & Social Care Tech & Engineering Creative…" at bounding box center [788, 255] width 273 height 30
select select "Health & Social Care"
click at [652, 240] on select "Government Finance & Insurance Health & Social Care Tech & Engineering Creative…" at bounding box center [788, 255] width 273 height 30
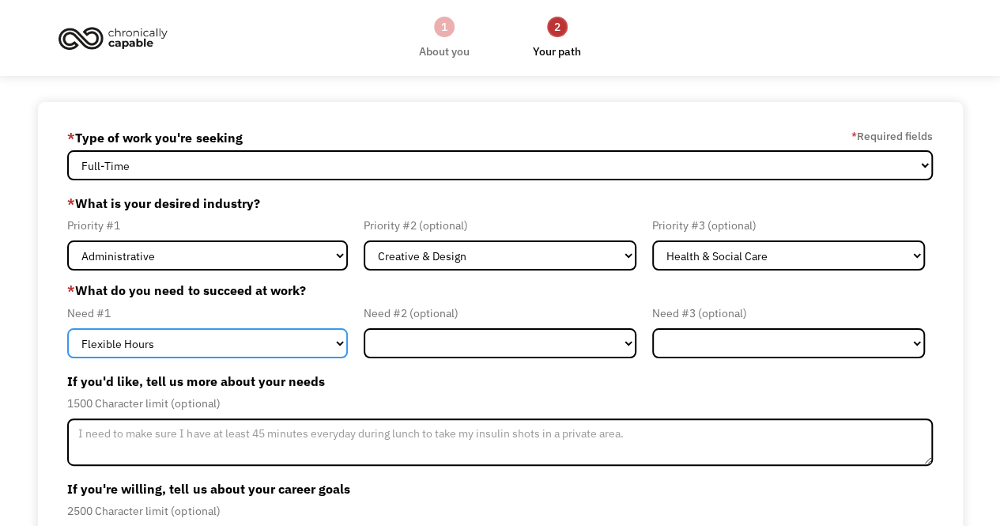
click at [195, 355] on select "Flexible Hours Remote Work Service Animal On-site Accommodations Visual Support…" at bounding box center [207, 343] width 281 height 30
select select "On-site Accommodations"
click at [67, 328] on select "Flexible Hours Remote Work Service Animal On-site Accommodations Visual Support…" at bounding box center [207, 343] width 281 height 30
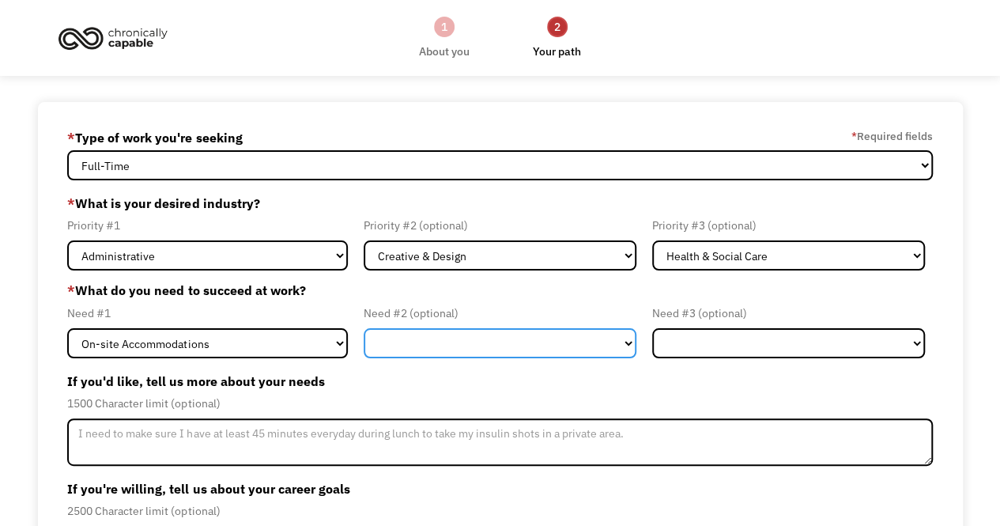
click at [413, 355] on select "Flexible Hours Remote Work Service Animal On-site Accommodations Visual Support…" at bounding box center [500, 343] width 273 height 30
select select "Flexible Hours"
click at [364, 328] on select "Flexible Hours Remote Work Service Animal On-site Accommodations Visual Support…" at bounding box center [500, 343] width 273 height 30
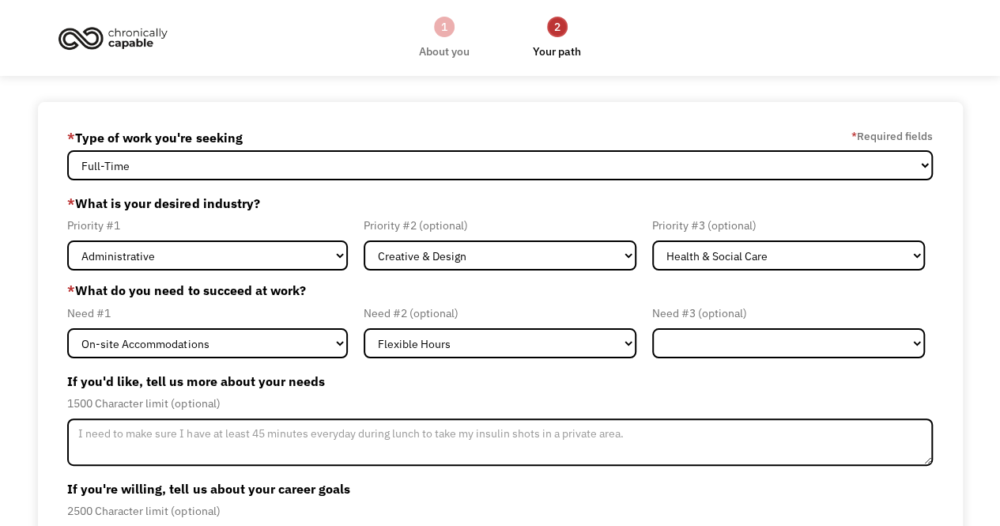
click at [329, 416] on div "If you'd like, tell us more about your needs 1500 Character limit (optional)" at bounding box center [499, 416] width 865 height 97
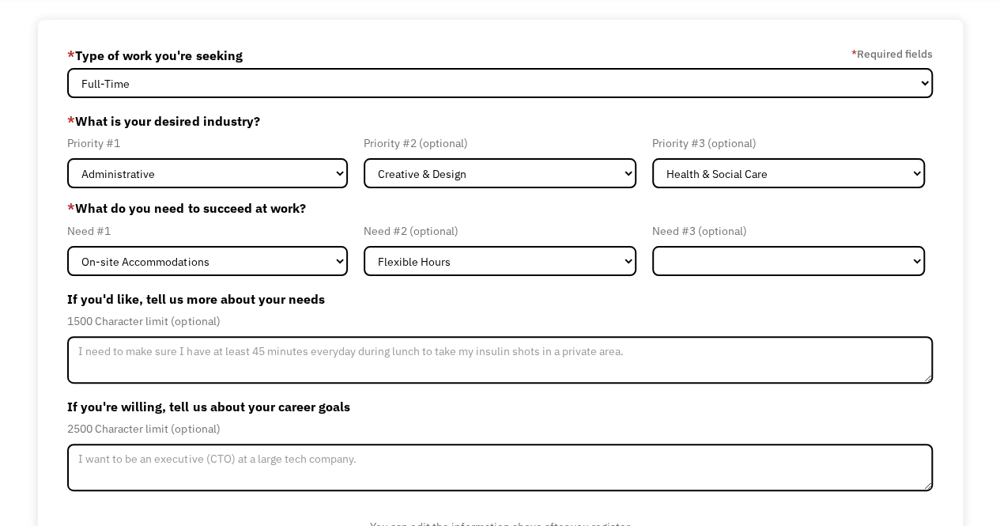
scroll to position [84, 0]
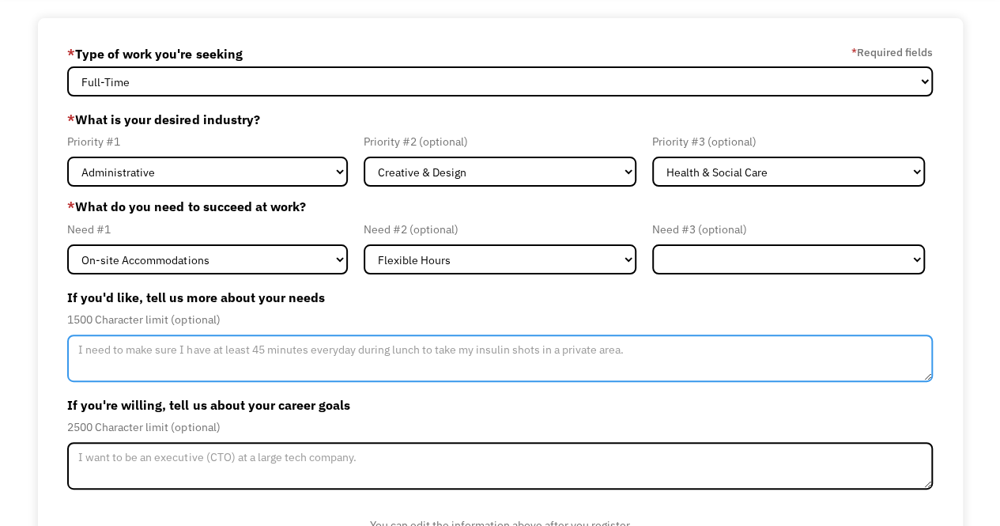
click at [187, 363] on textarea "Member-Update-Form-Step2" at bounding box center [499, 357] width 865 height 47
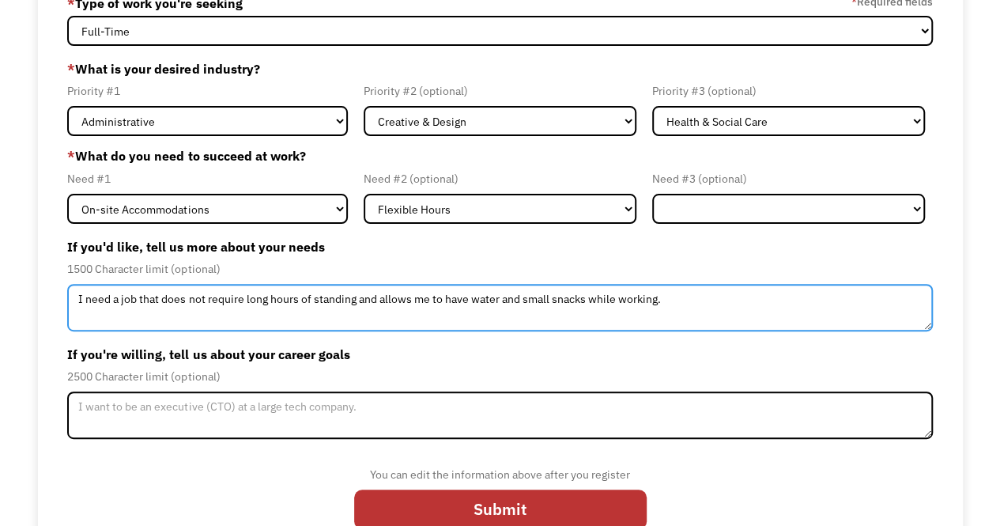
scroll to position [136, 0]
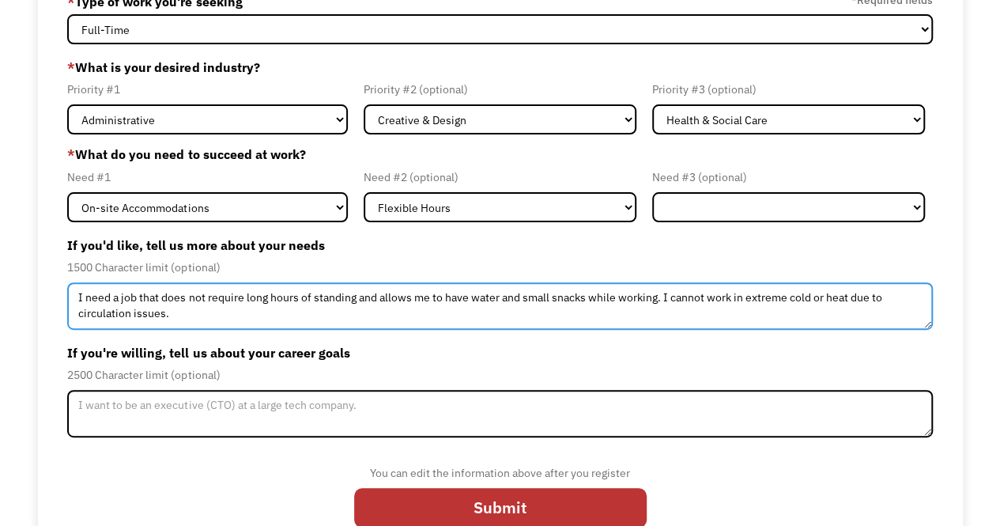
type textarea "I need a job that does not require long hours of standing and allows me to have…"
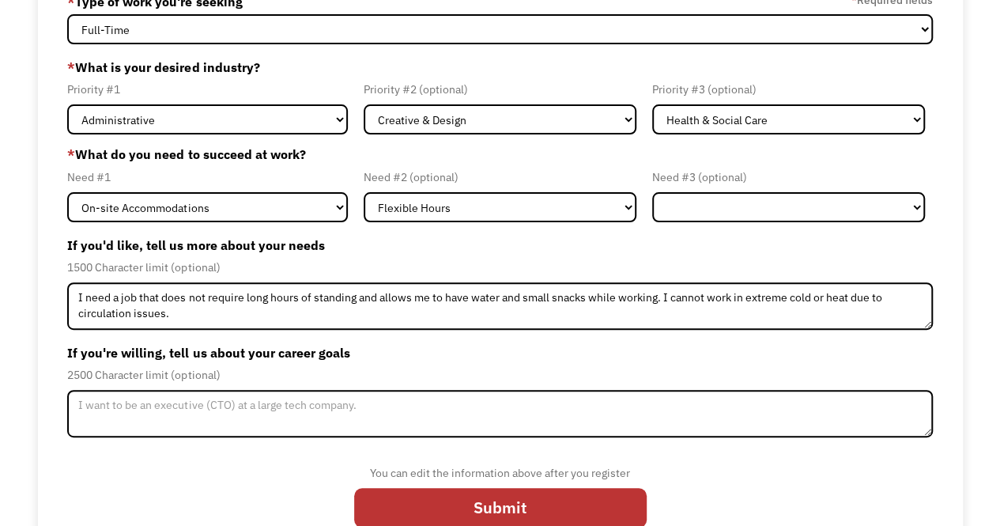
click at [556, 350] on label "If you're willing, tell us about your career goals" at bounding box center [499, 352] width 865 height 25
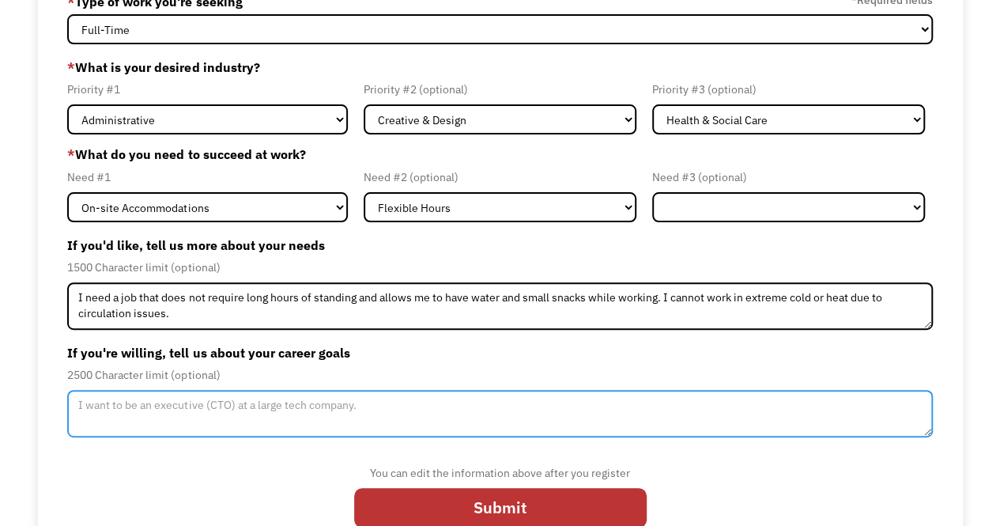
click at [282, 413] on textarea "Member-Update-Form-Step2" at bounding box center [499, 413] width 865 height 47
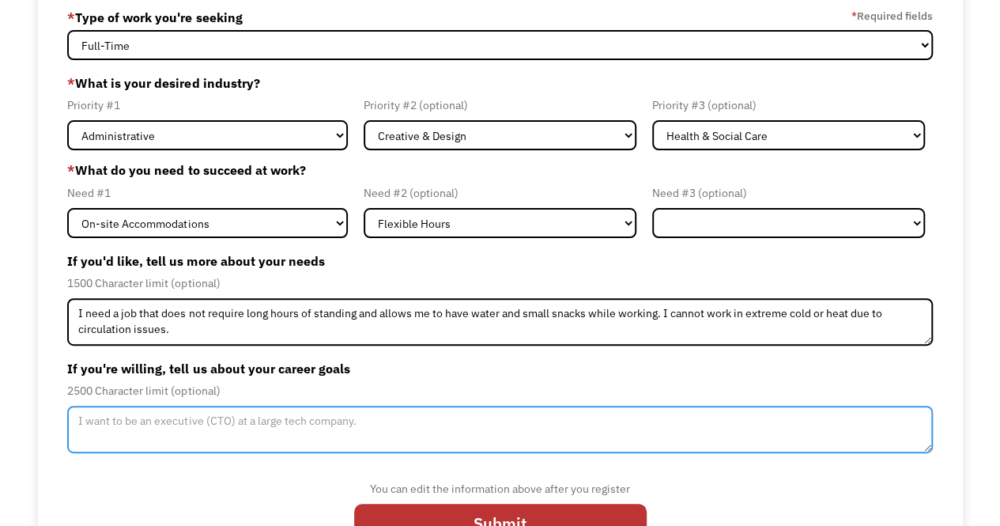
scroll to position [145, 0]
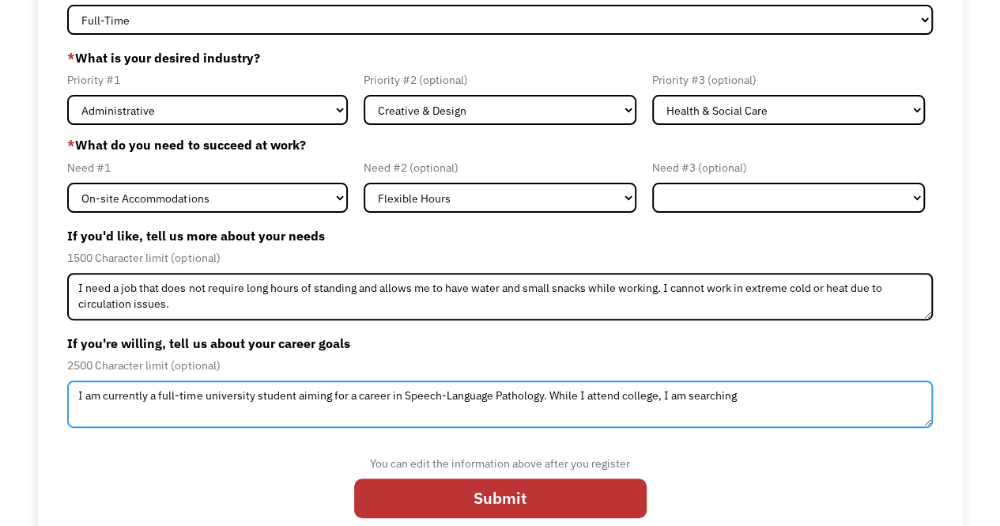
drag, startPoint x: 662, startPoint y: 399, endPoint x: 553, endPoint y: 401, distance: 109.1
click at [553, 401] on textarea "I am currently a full-time university student aiming for a career in Speech-Lan…" at bounding box center [499, 403] width 865 height 47
click at [765, 394] on textarea "I am currently a full-time university student aiming for a career in Speech-Lan…" at bounding box center [499, 403] width 865 height 47
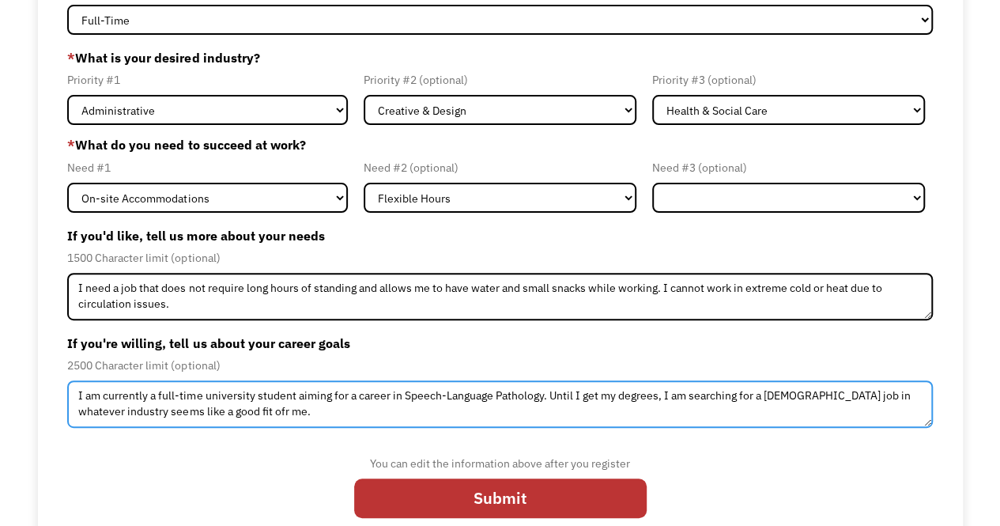
click at [228, 413] on textarea "I am currently a full-time university student aiming for a career in Speech-Lan…" at bounding box center [499, 403] width 865 height 47
click at [232, 410] on textarea "I am currently a full-time university student aiming for a career in Speech-Lan…" at bounding box center [499, 403] width 865 height 47
click at [880, 395] on textarea "I am currently a full-time university student aiming for a career in Speech-Lan…" at bounding box center [499, 403] width 865 height 47
click at [73, 412] on textarea "I am currently a full-time university student aiming for a career in Speech-Lan…" at bounding box center [499, 403] width 865 height 47
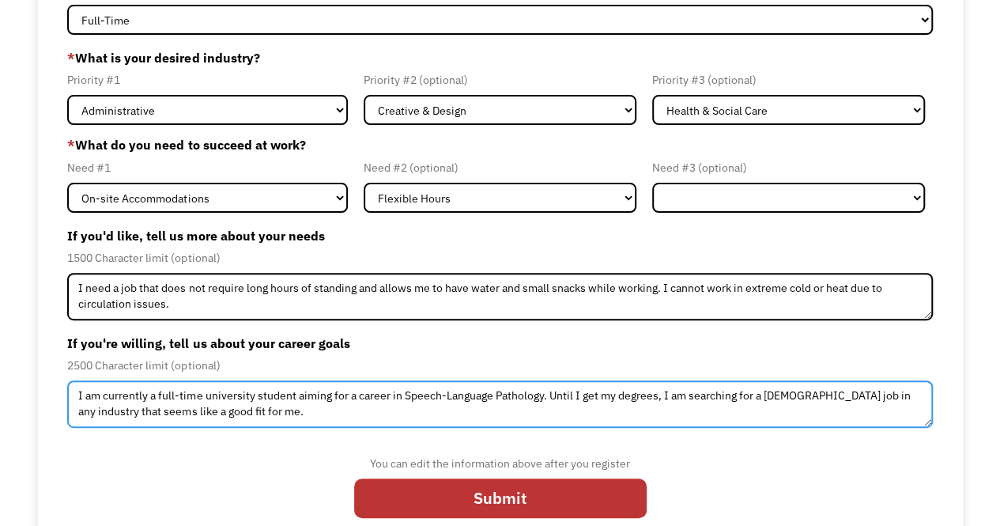
click at [365, 410] on textarea "I am currently a full-time university student aiming for a career in Speech-Lan…" at bounding box center [499, 403] width 865 height 47
click at [660, 399] on textarea "I am currently a full-time university student aiming for a career in Speech-Lan…" at bounding box center [499, 403] width 865 height 47
type textarea "I am currently a full-time university student aiming for a career in [MEDICAL_D…"
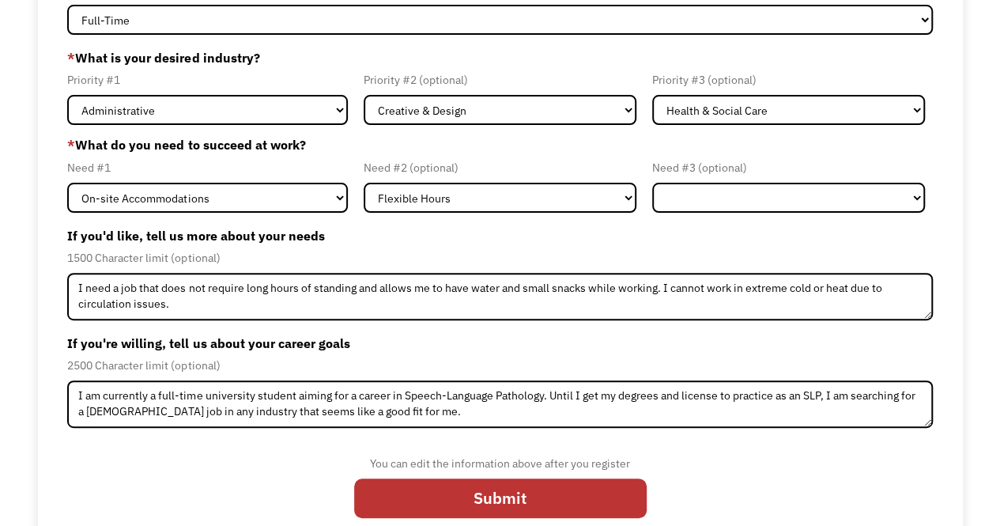
click at [779, 497] on div "You can edit the information above after you register Submit" at bounding box center [499, 483] width 865 height 90
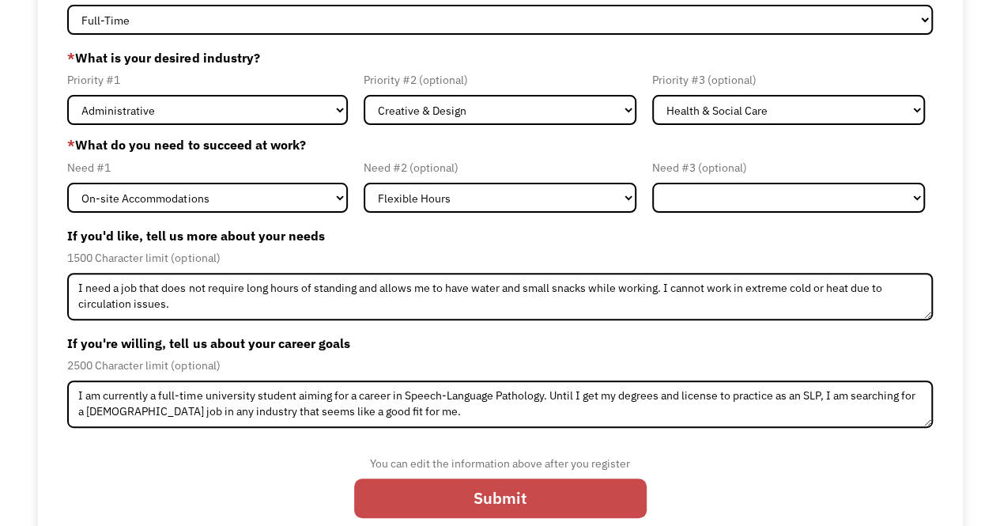
click at [485, 489] on input "Submit" at bounding box center [500, 498] width 292 height 40
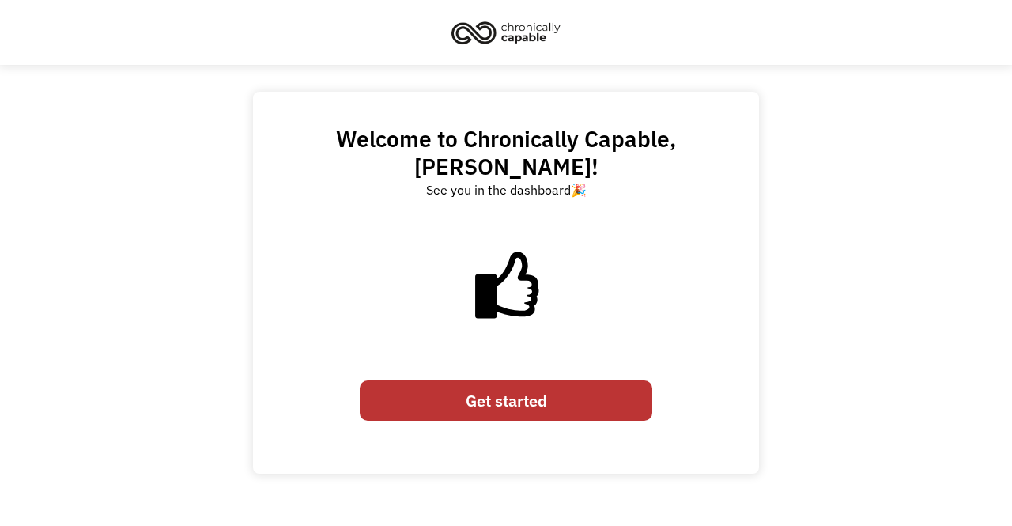
click at [480, 380] on link "Get started" at bounding box center [506, 400] width 292 height 40
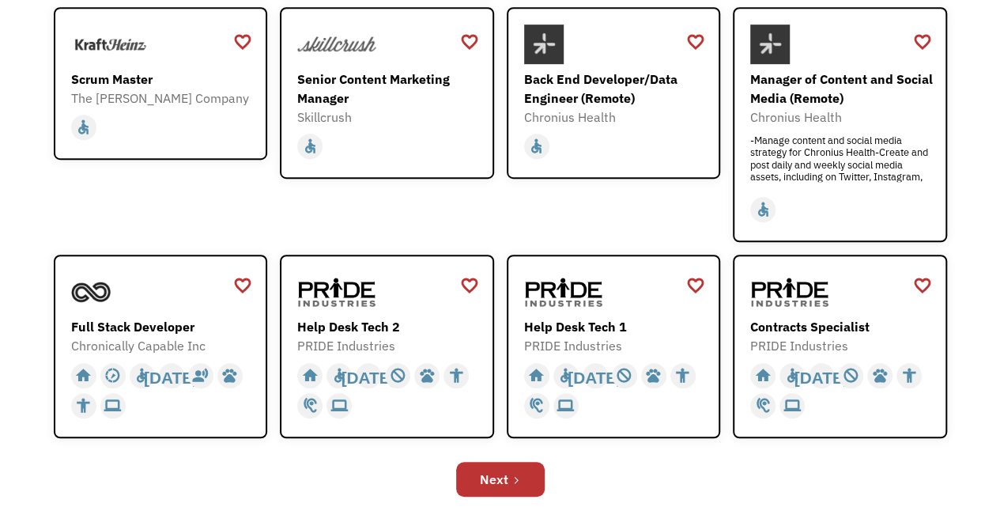
scroll to position [418, 0]
click at [561, 282] on img at bounding box center [563, 291] width 79 height 40
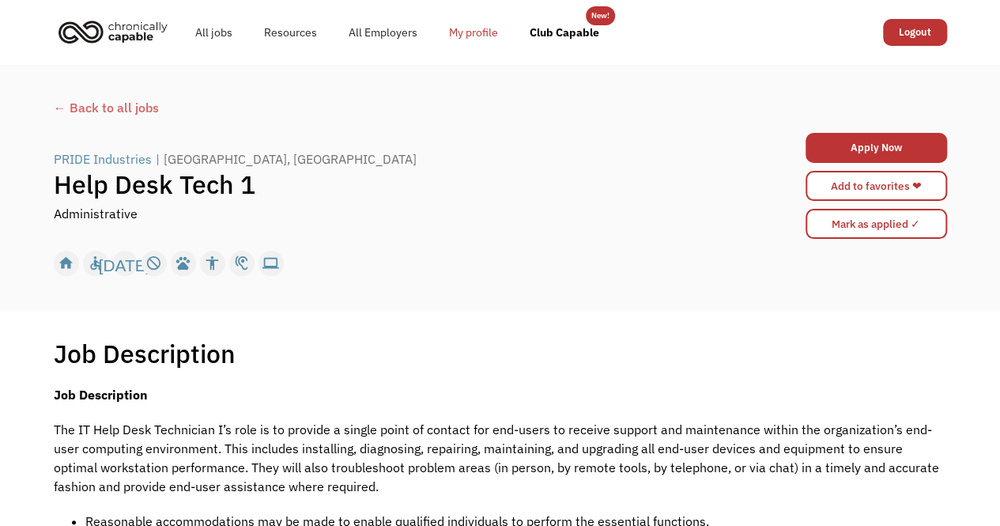
click at [469, 37] on link "My profile" at bounding box center [473, 32] width 81 height 51
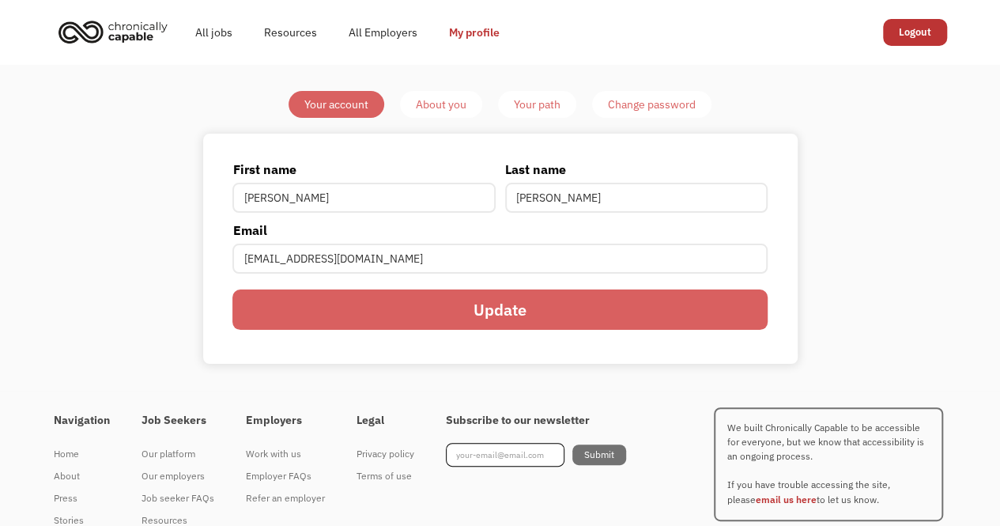
click at [436, 102] on div "About you" at bounding box center [441, 104] width 51 height 19
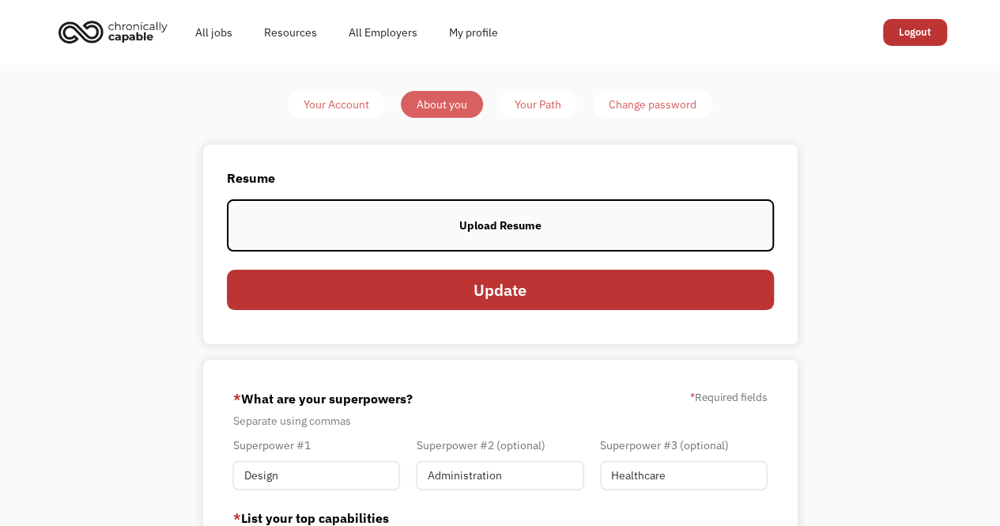
click at [543, 94] on link "Your Path" at bounding box center [538, 104] width 78 height 27
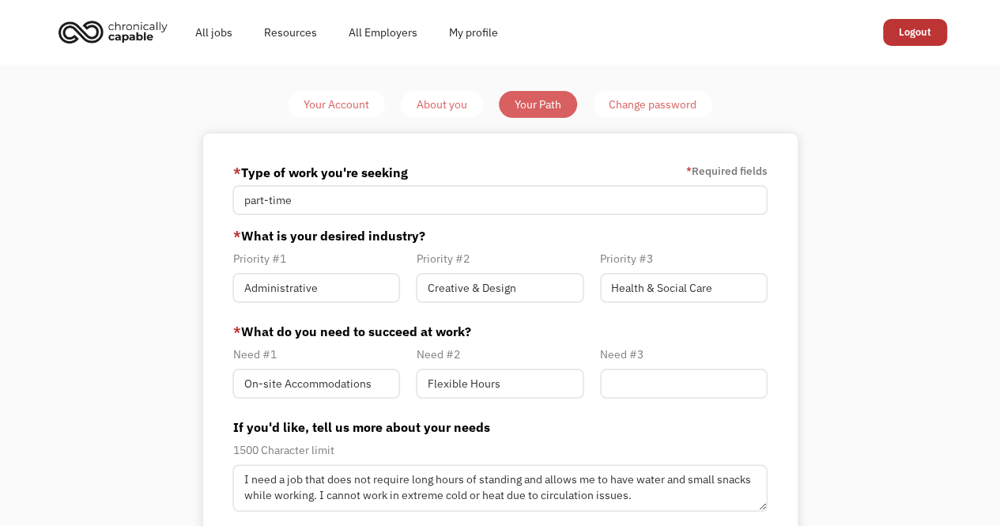
type input "[EMAIL_ADDRESS][DOMAIN_NAME]"
click at [617, 105] on div "Change password" at bounding box center [653, 104] width 88 height 19
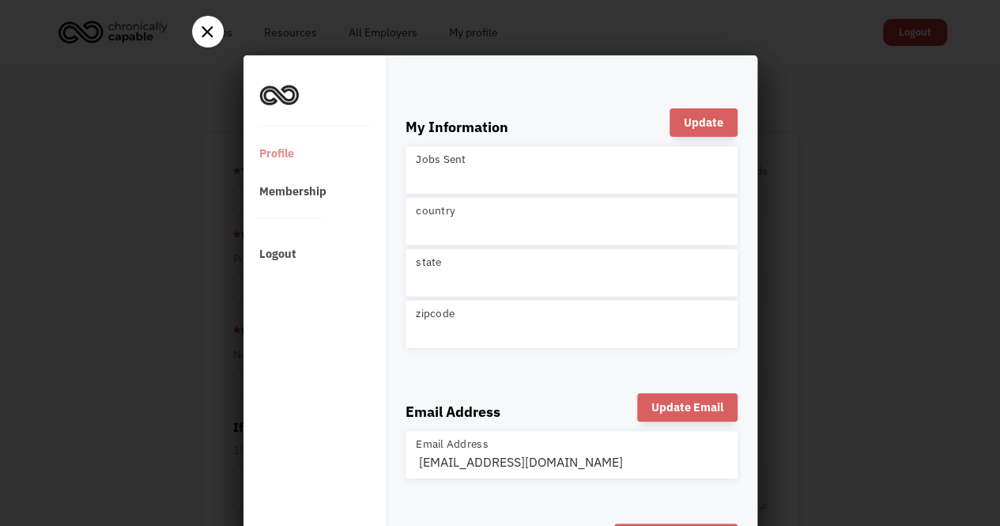
click at [195, 25] on div at bounding box center [208, 32] width 32 height 32
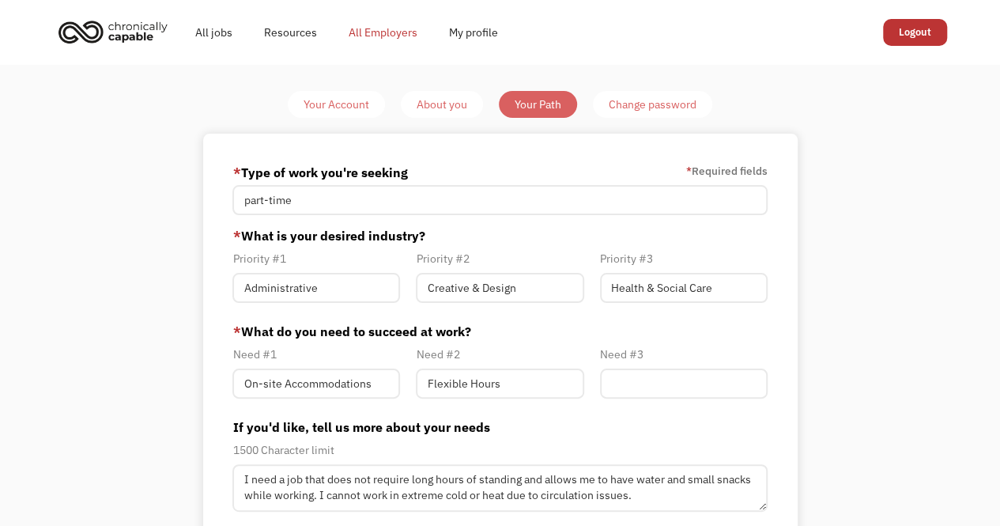
click at [379, 35] on link "All Employers" at bounding box center [383, 32] width 100 height 51
click at [223, 31] on link "All jobs" at bounding box center [213, 32] width 69 height 51
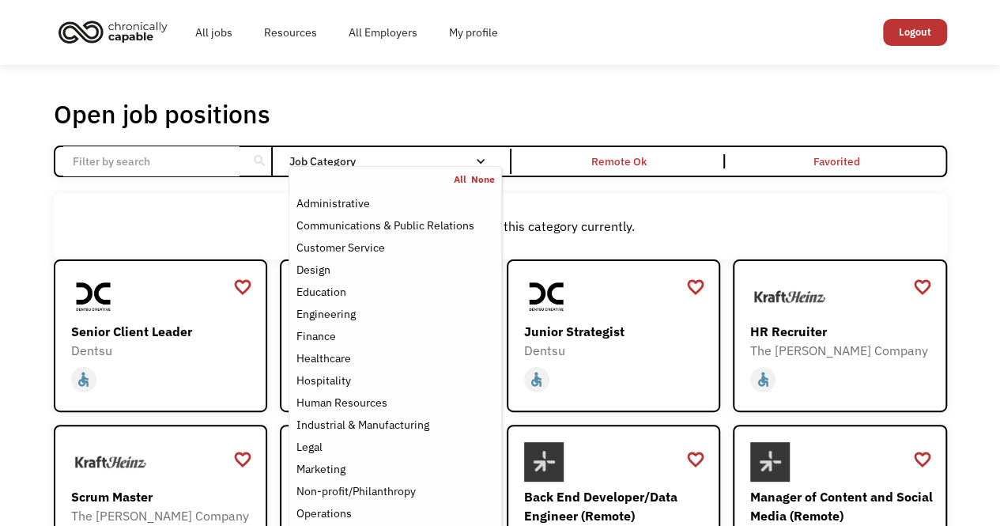
click at [368, 159] on div "Job Category" at bounding box center [394, 161] width 213 height 11
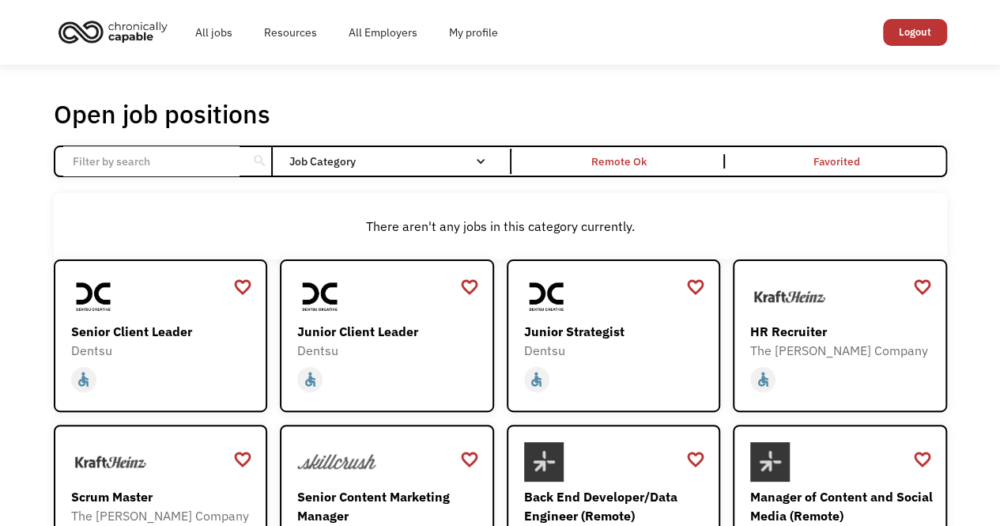
click at [368, 159] on div "Job Category" at bounding box center [394, 161] width 213 height 11
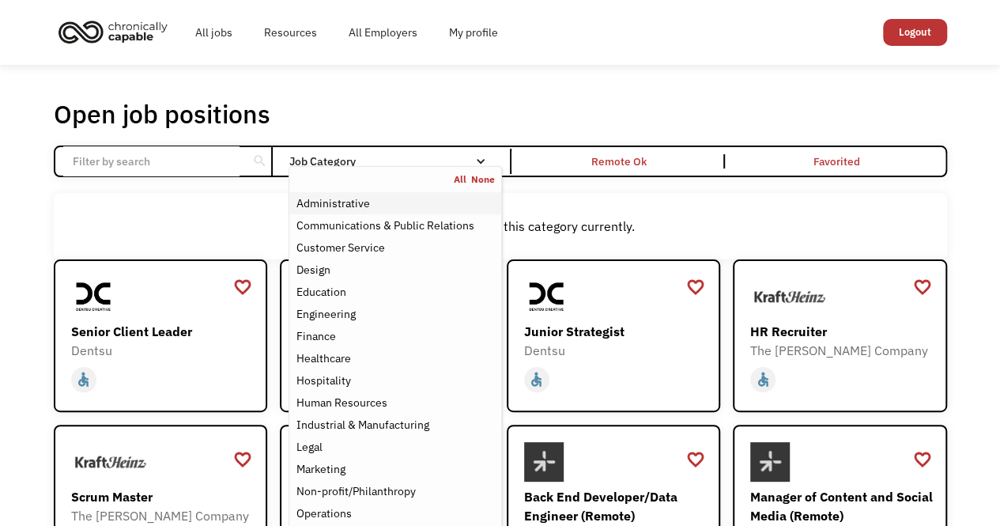
click at [336, 200] on div "Administrative" at bounding box center [333, 203] width 74 height 19
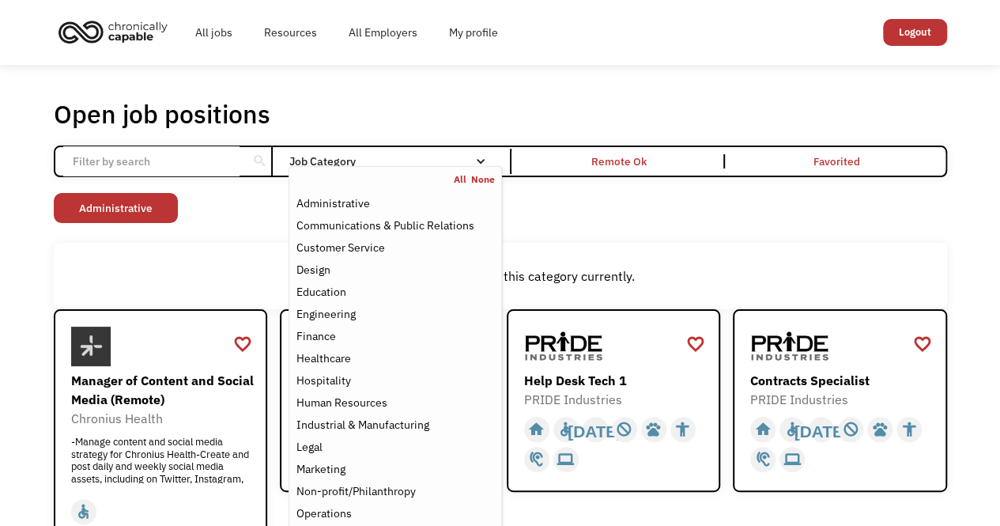
click at [226, 221] on div "Non-profit/Philanthropy Other Transportation Technology Science Sales Operation…" at bounding box center [500, 210] width 893 height 34
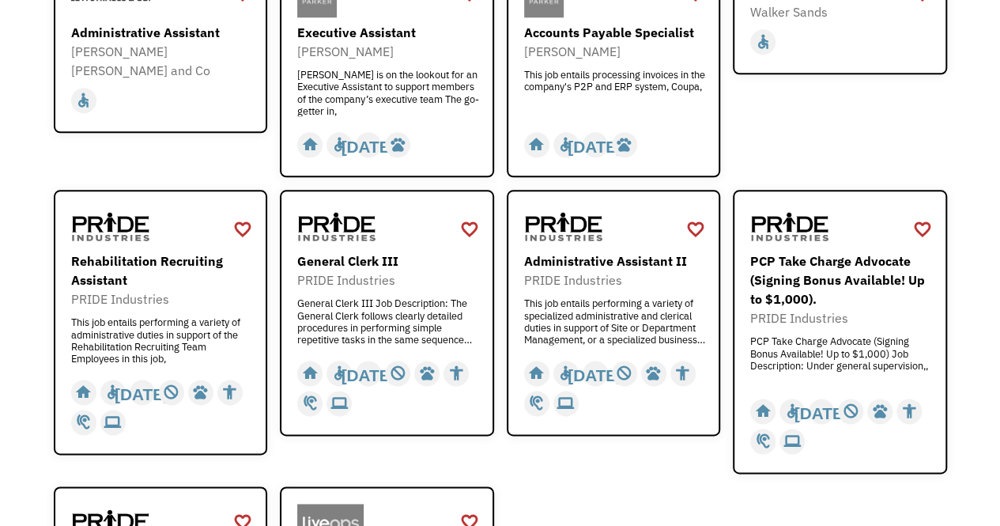
scroll to position [801, 0]
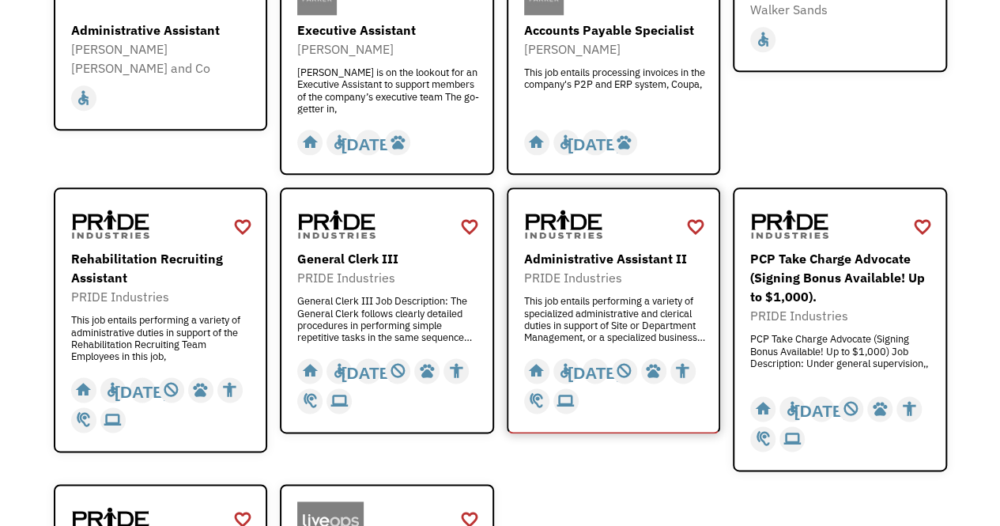
click at [583, 227] on div "Administrative Assistant II PRIDE Industries This job entails performing a vari…" at bounding box center [615, 278] width 183 height 146
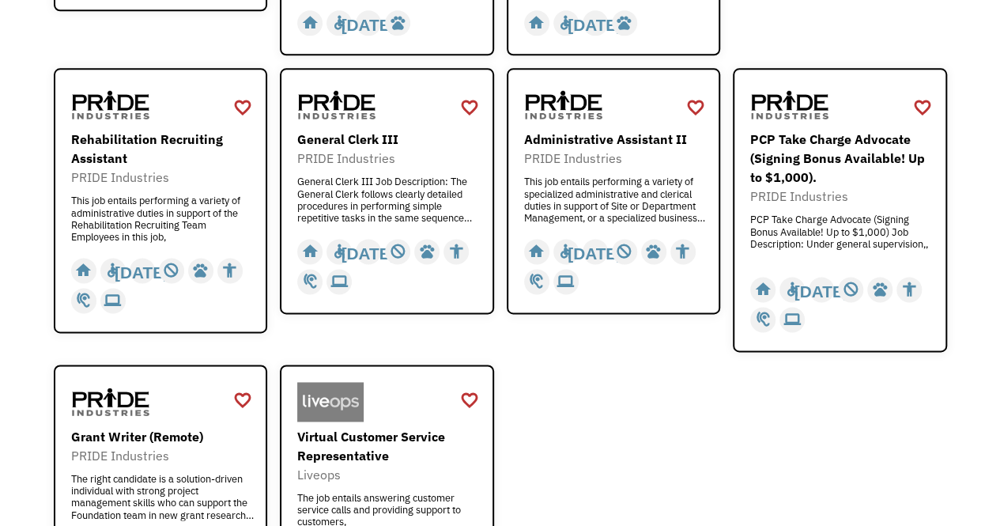
scroll to position [924, 0]
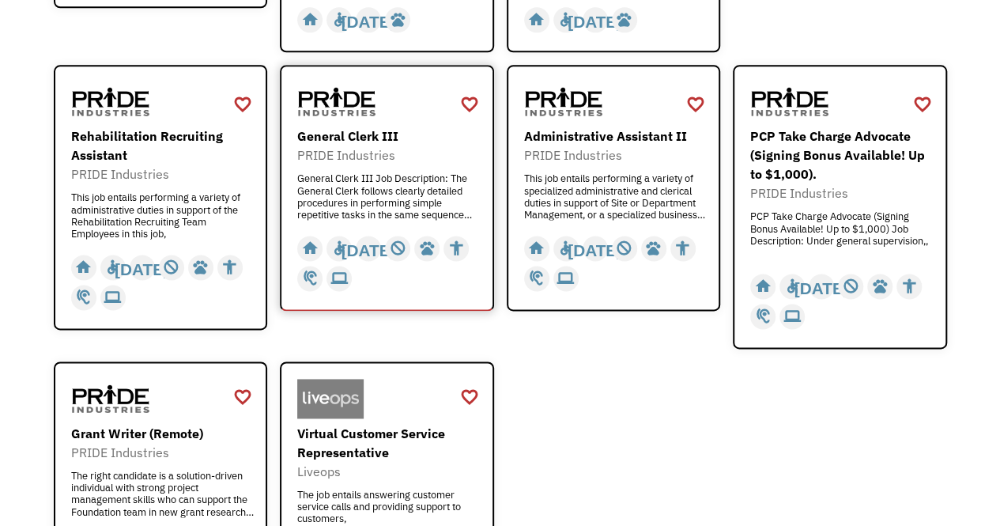
click at [342, 126] on div "General Clerk III" at bounding box center [388, 135] width 183 height 19
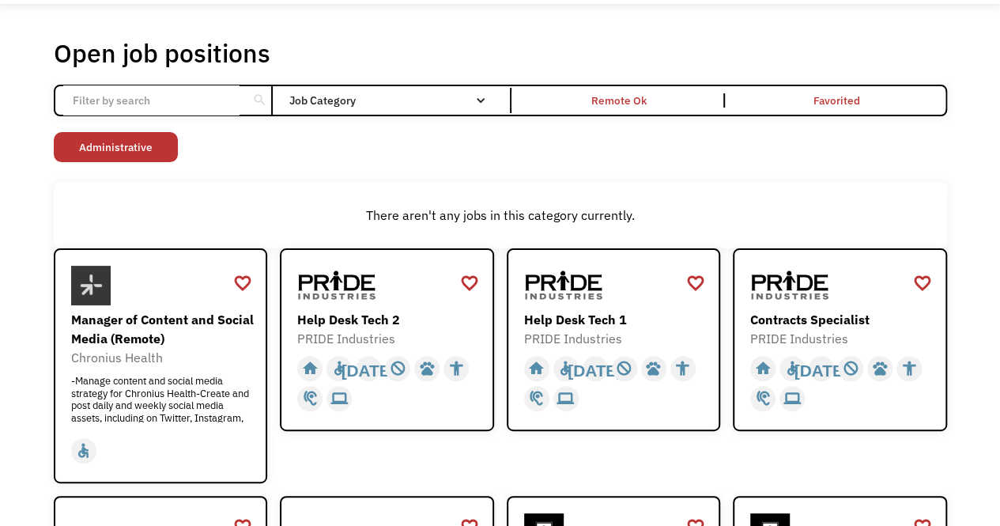
scroll to position [0, 0]
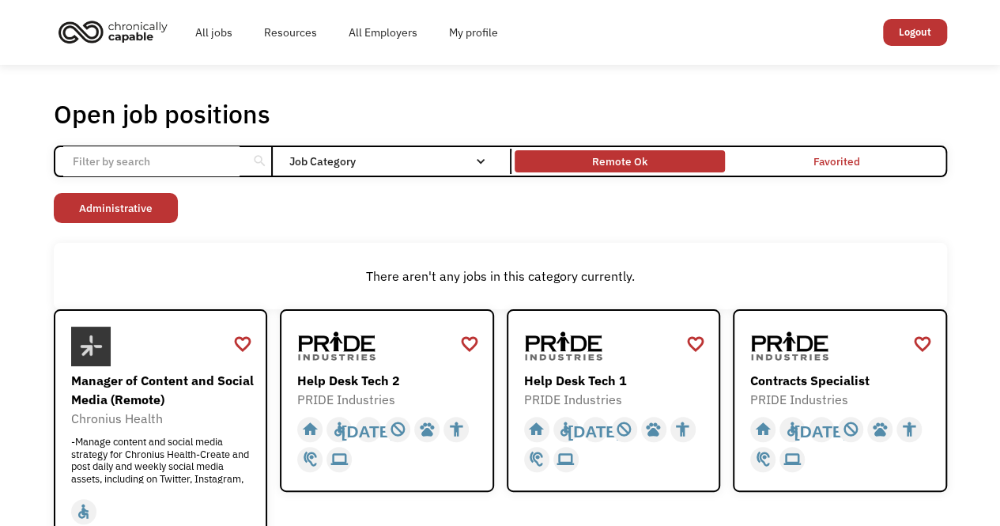
click at [628, 156] on div "Remote Ok" at bounding box center [619, 161] width 55 height 19
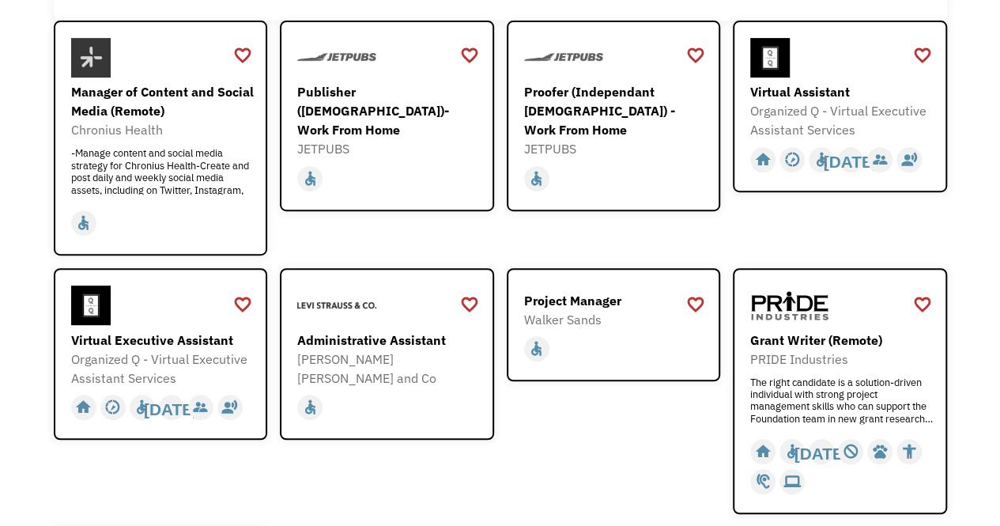
scroll to position [289, 0]
click at [108, 299] on img at bounding box center [91, 305] width 40 height 40
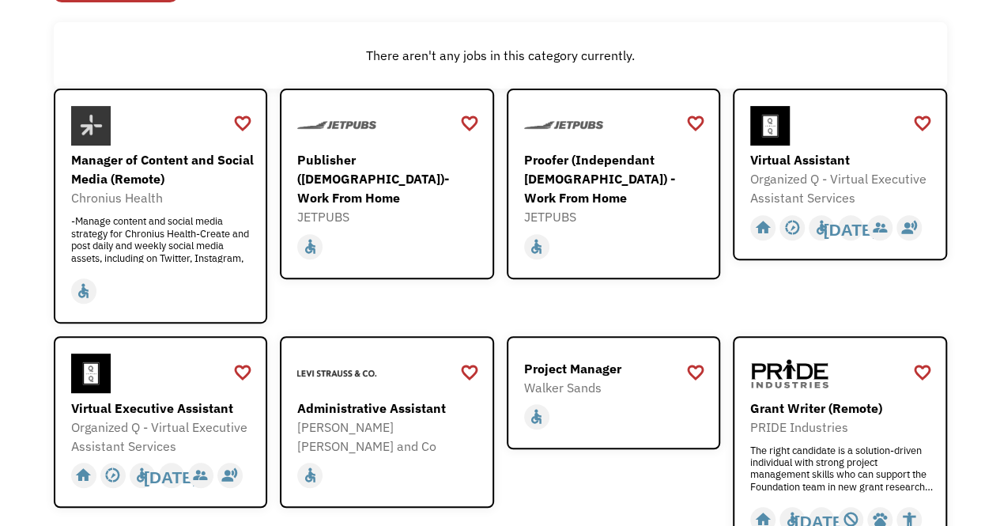
scroll to position [219, 0]
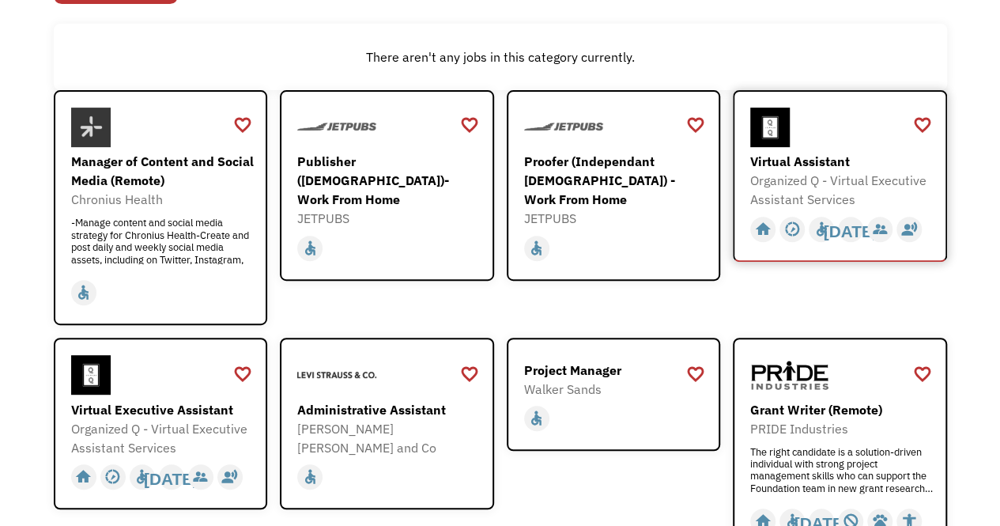
click at [779, 162] on div "Virtual Assistant" at bounding box center [841, 161] width 183 height 19
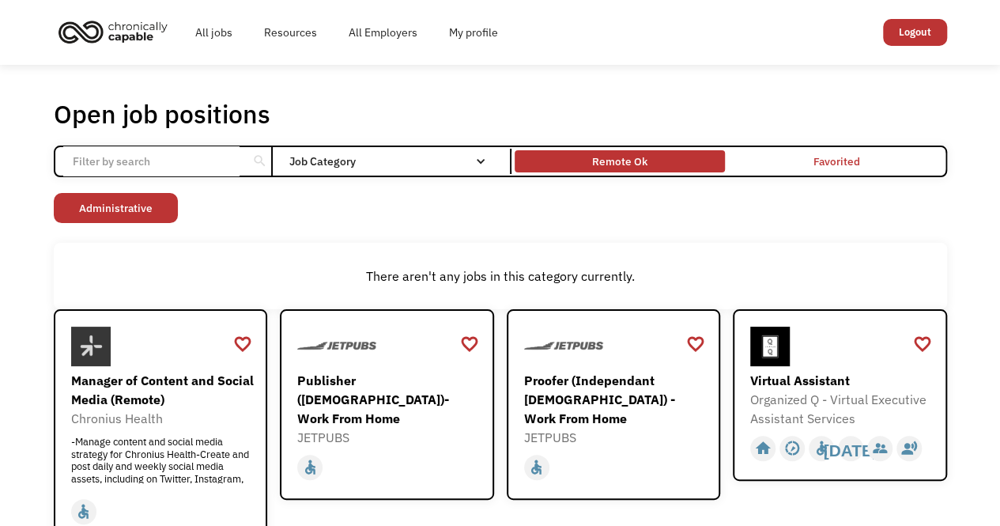
click at [580, 157] on div "Remote Ok" at bounding box center [620, 161] width 210 height 14
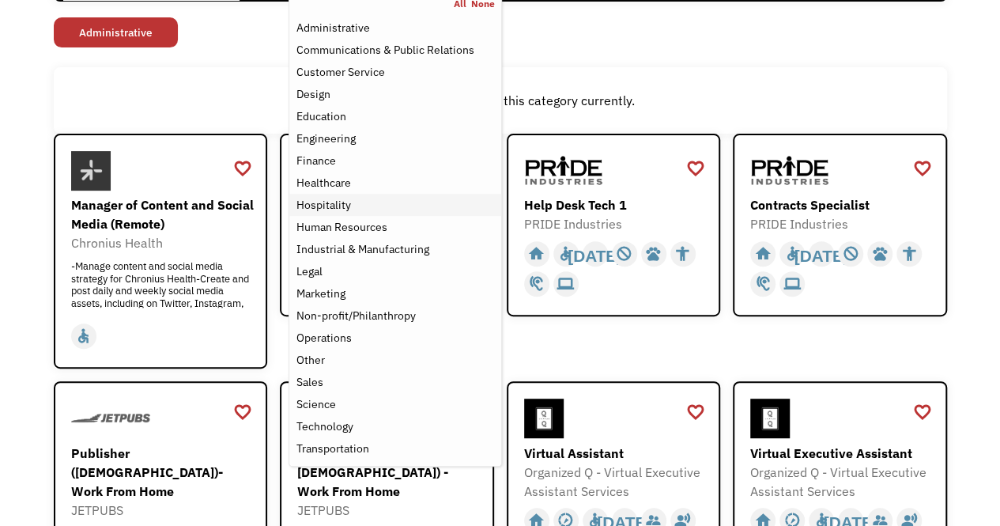
scroll to position [175, 0]
click at [343, 317] on div "Non-profit/Philanthropy" at bounding box center [355, 316] width 119 height 19
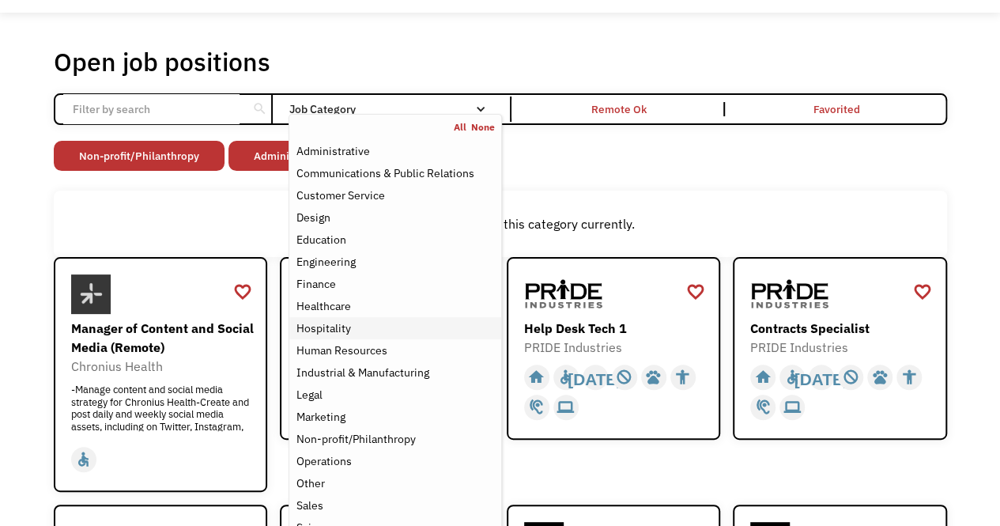
scroll to position [63, 0]
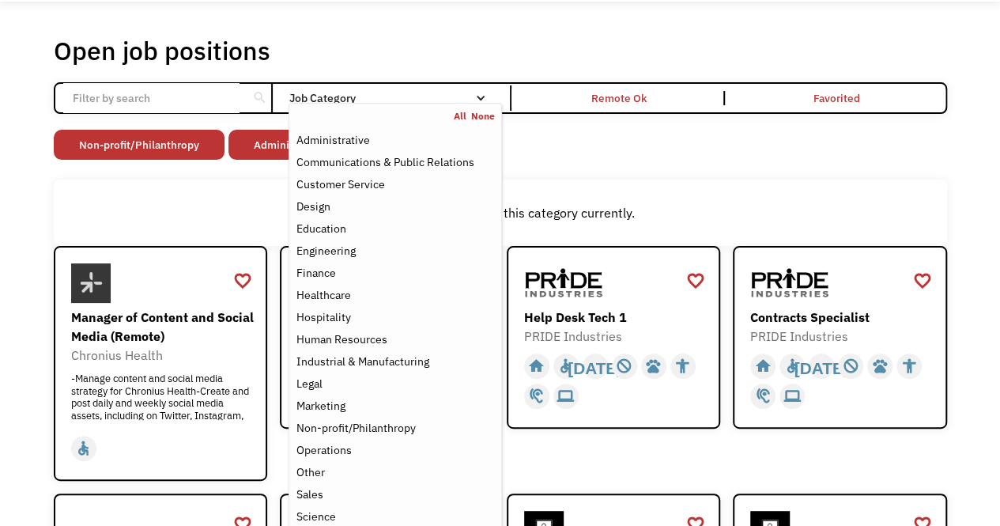
click at [251, 184] on div "There aren't any jobs in this category currently." at bounding box center [500, 212] width 893 height 66
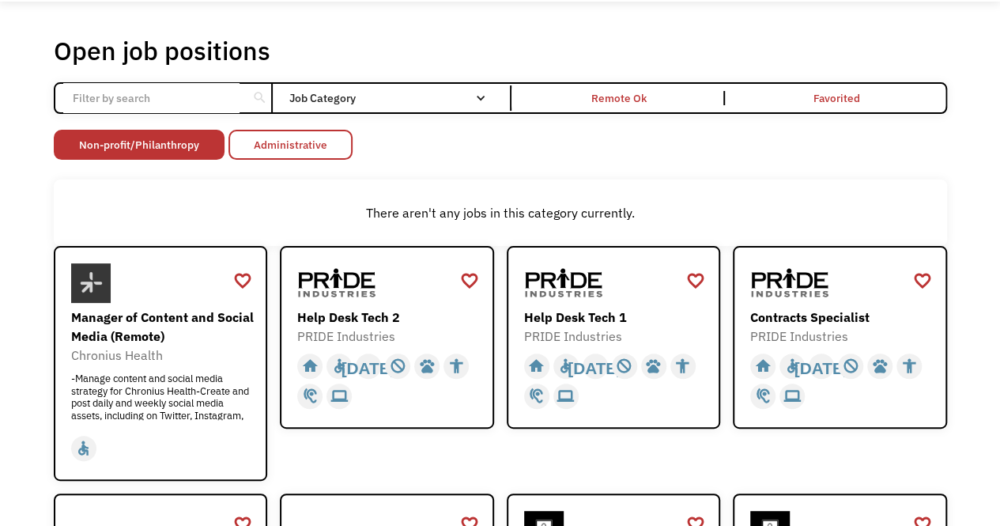
click at [257, 153] on link "Administrative" at bounding box center [290, 145] width 124 height 30
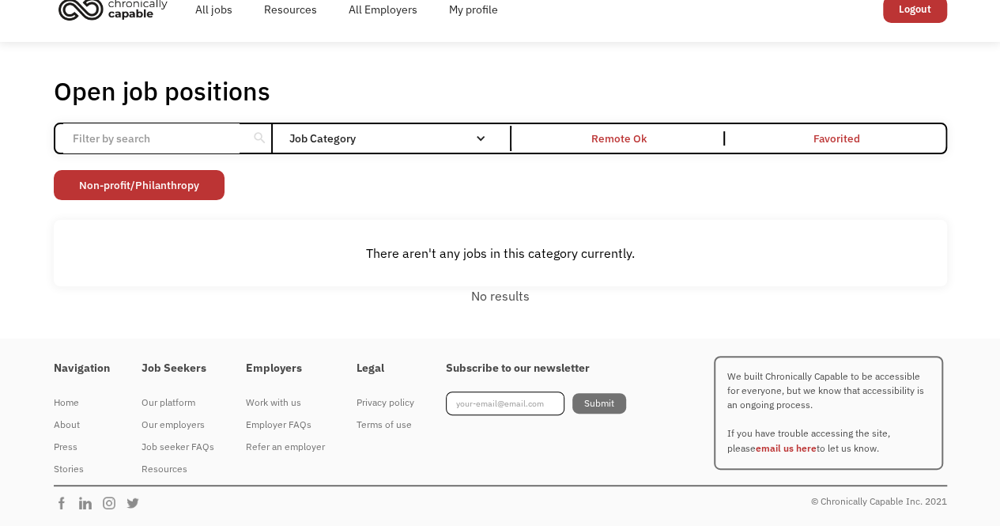
scroll to position [22, 0]
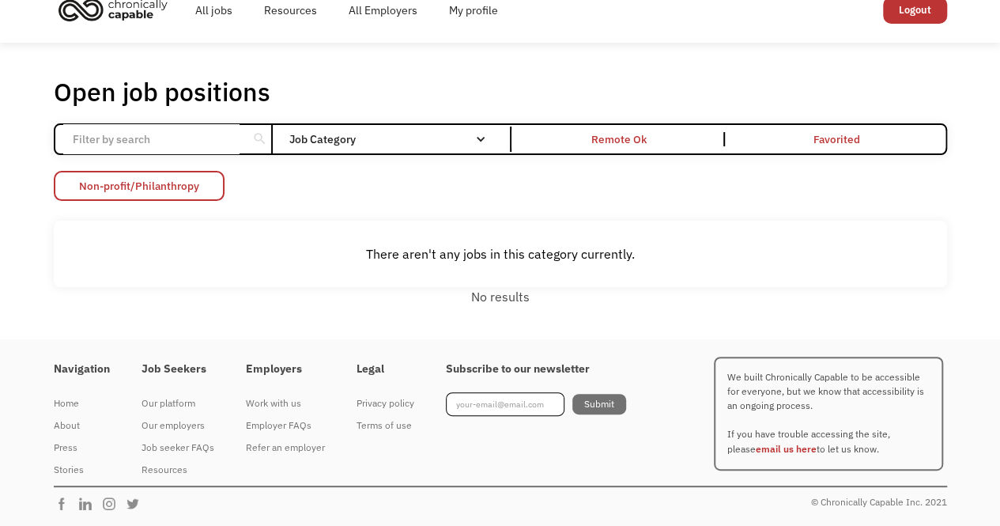
click at [209, 184] on link "Non-profit/Philanthropy" at bounding box center [139, 186] width 171 height 30
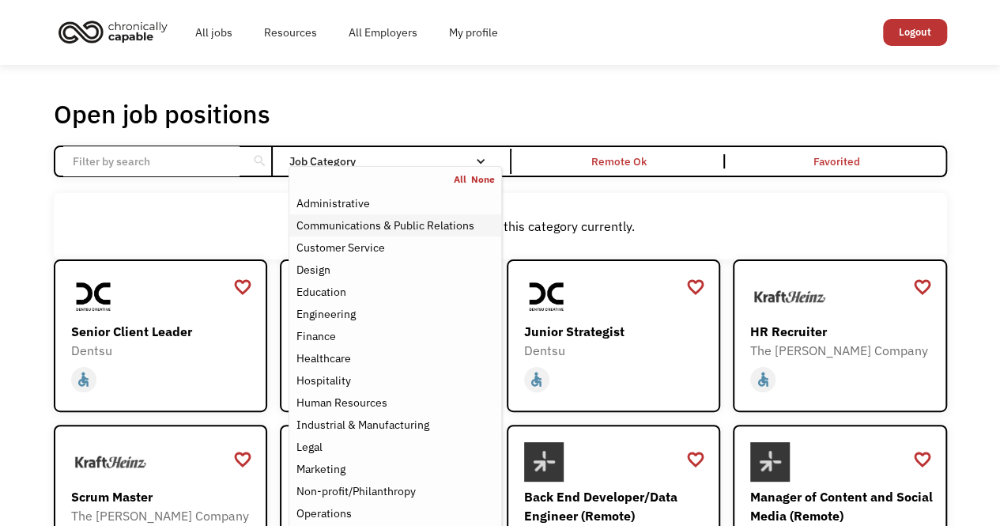
click at [352, 228] on div "Communications & Public Relations" at bounding box center [385, 225] width 178 height 19
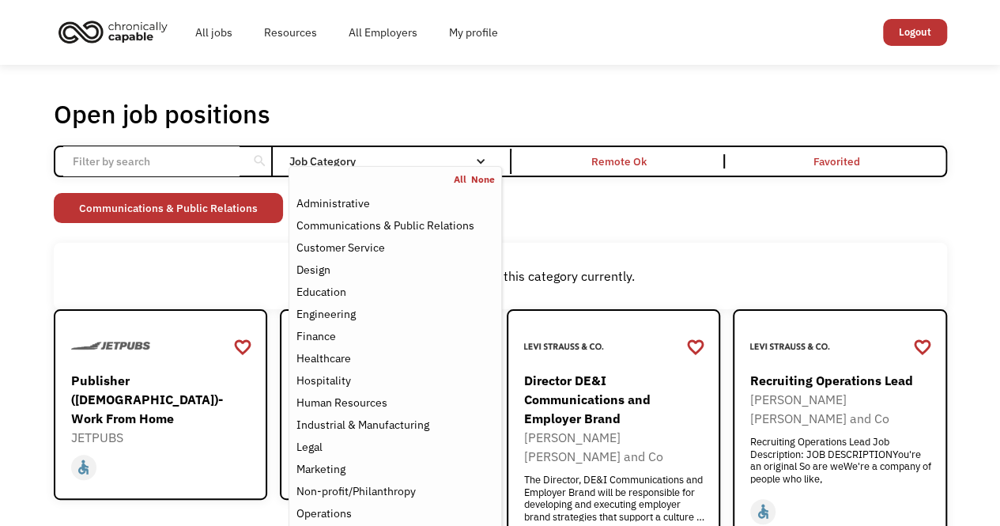
click at [228, 276] on div "There aren't any jobs in this category currently." at bounding box center [500, 275] width 877 height 19
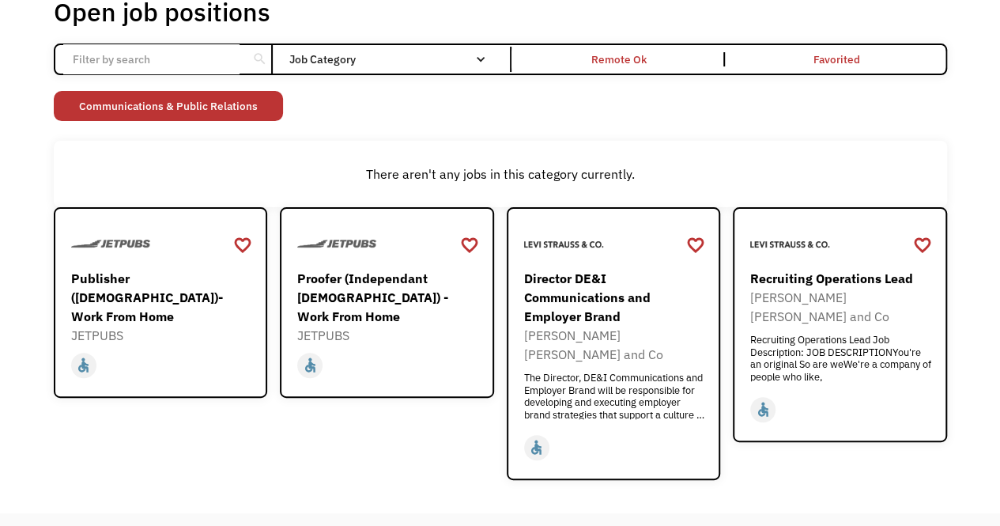
scroll to position [98, 0]
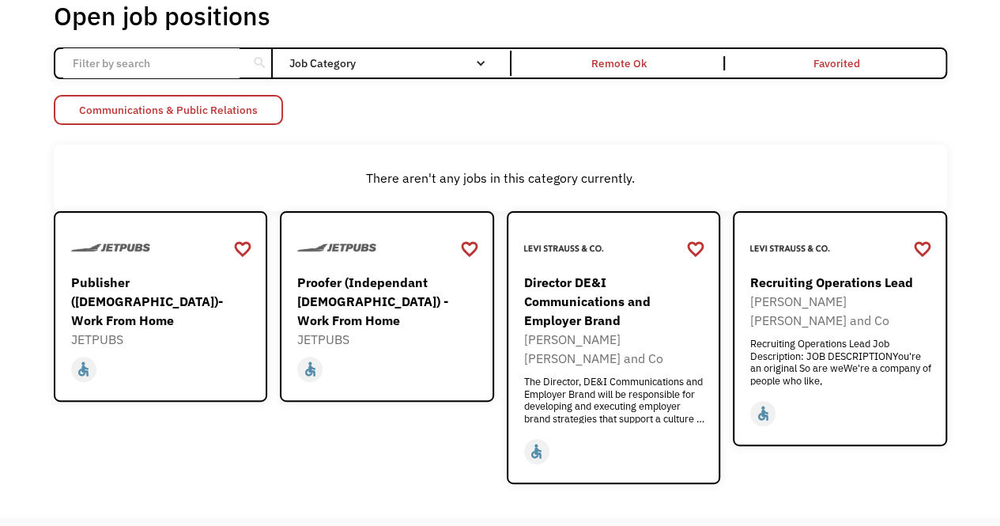
click at [187, 103] on link "Communications & Public Relations" at bounding box center [168, 110] width 229 height 30
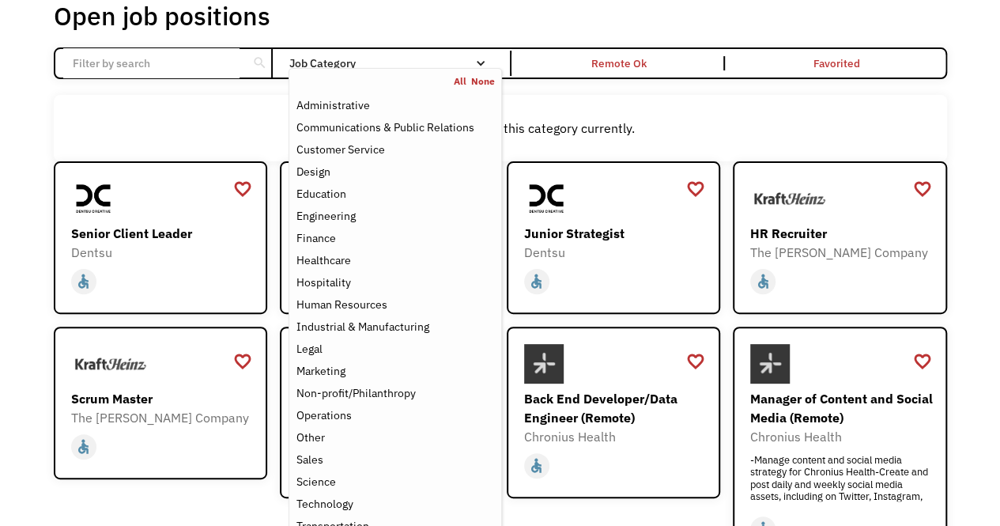
click at [349, 68] on nav "All None Administrative Communications & Public Relations Customer Service Desi…" at bounding box center [394, 306] width 213 height 476
click at [300, 434] on div "Other" at bounding box center [310, 437] width 28 height 19
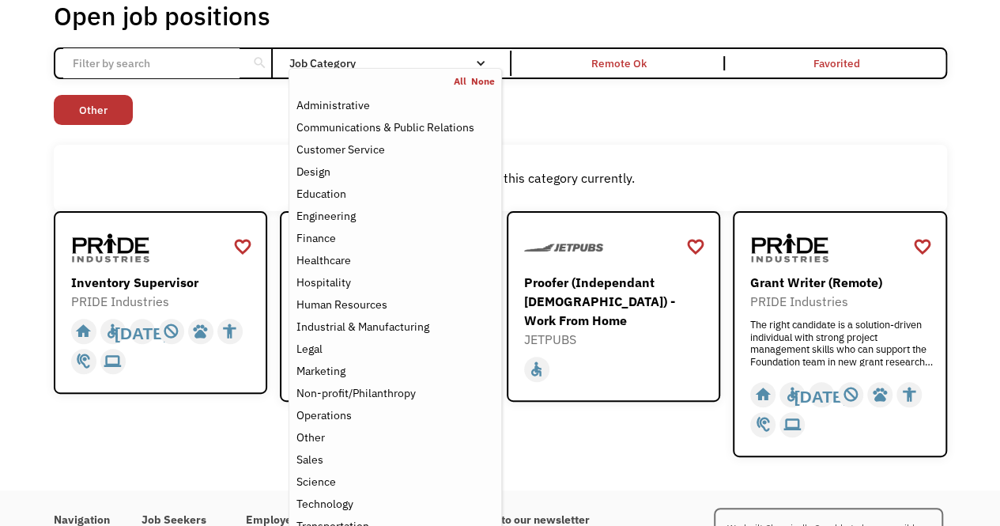
click at [204, 429] on div "favorite_border favorite Saving Inventory Supervisor PRIDE Industries https://j…" at bounding box center [161, 334] width 214 height 246
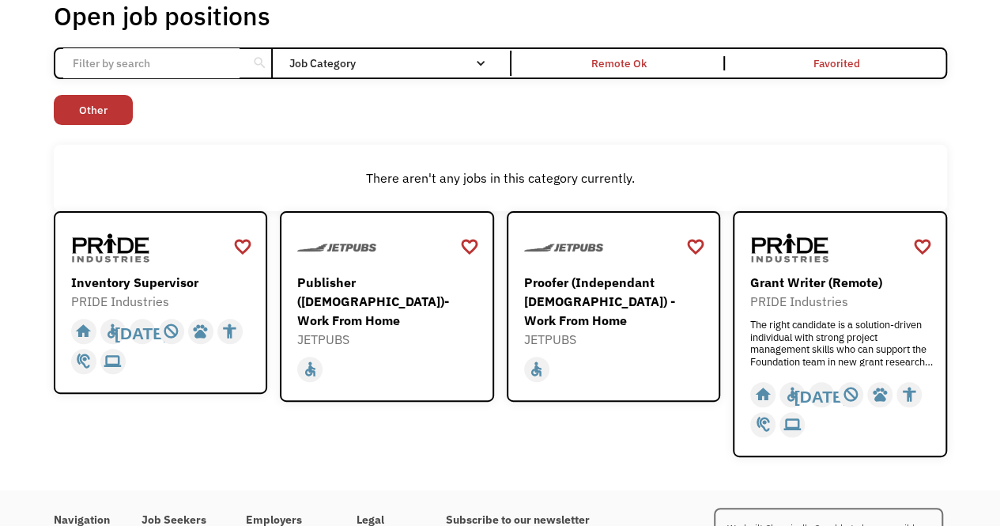
click at [98, 91] on div "Open job positions You have X liked items Search search Filter by category Admi…" at bounding box center [500, 228] width 893 height 457
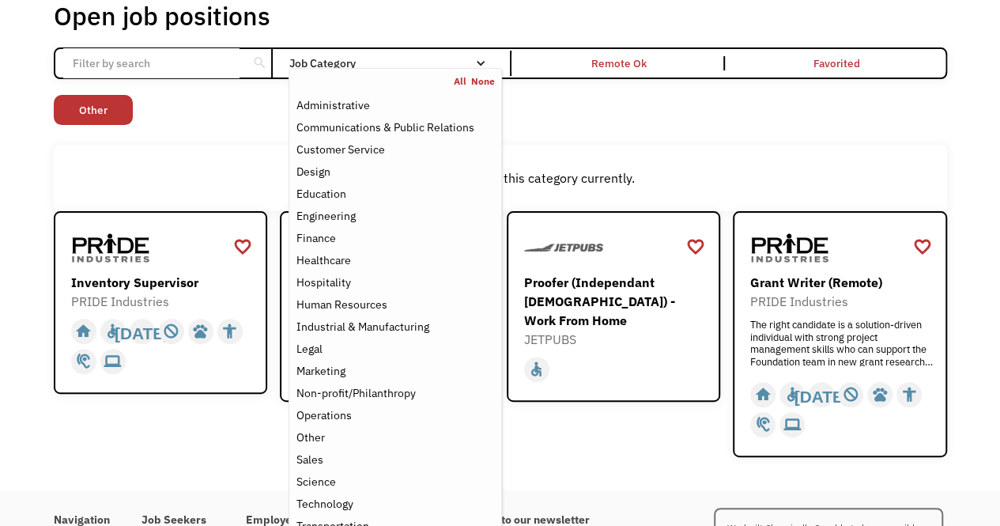
click at [373, 61] on div "Job Category" at bounding box center [394, 63] width 213 height 11
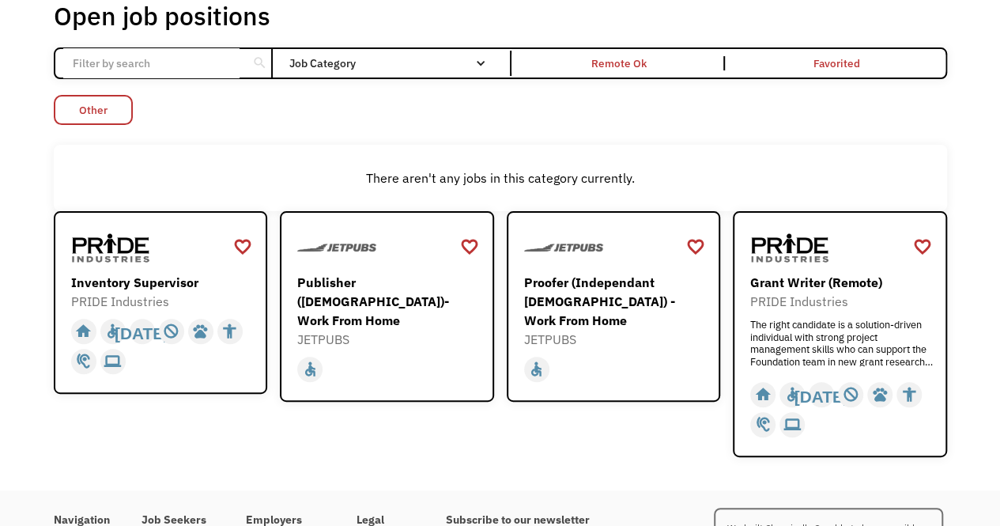
click at [92, 111] on link "Other" at bounding box center [93, 110] width 79 height 30
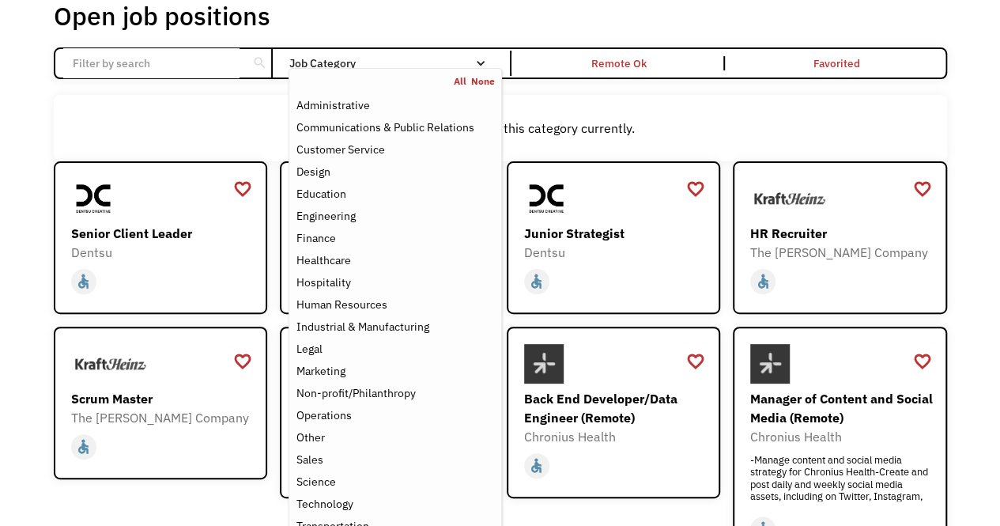
click at [334, 70] on nav "All None Administrative Communications & Public Relations Customer Service Desi…" at bounding box center [394, 306] width 213 height 476
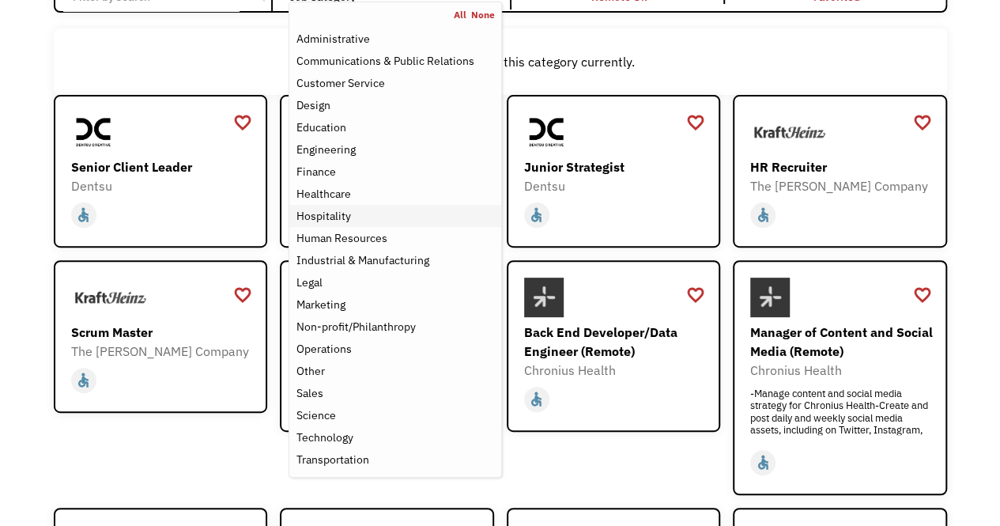
scroll to position [142, 0]
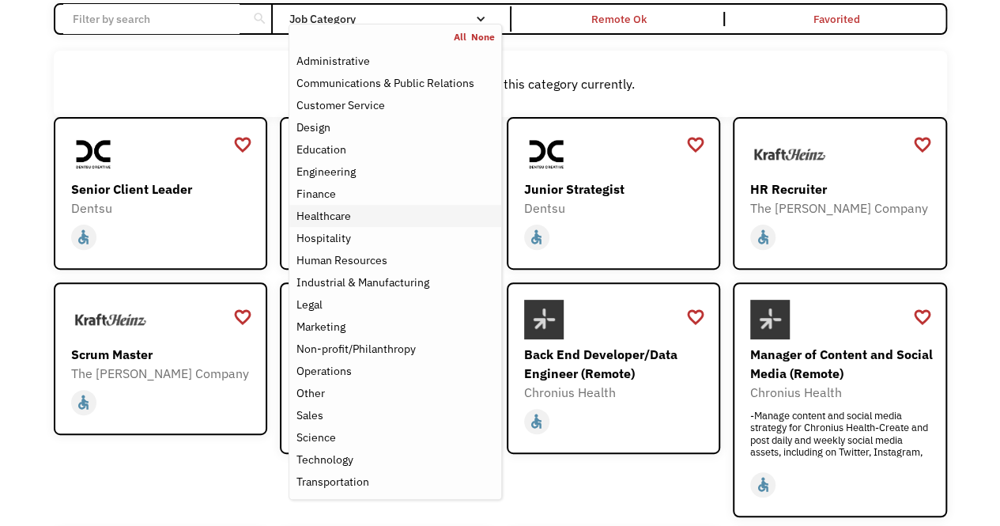
click at [312, 218] on div "Healthcare" at bounding box center [323, 215] width 55 height 19
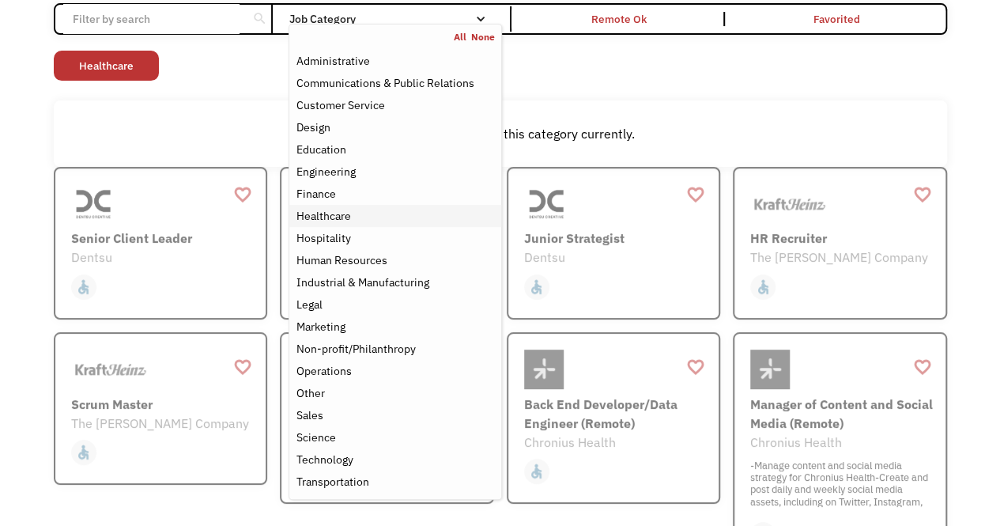
scroll to position [115, 0]
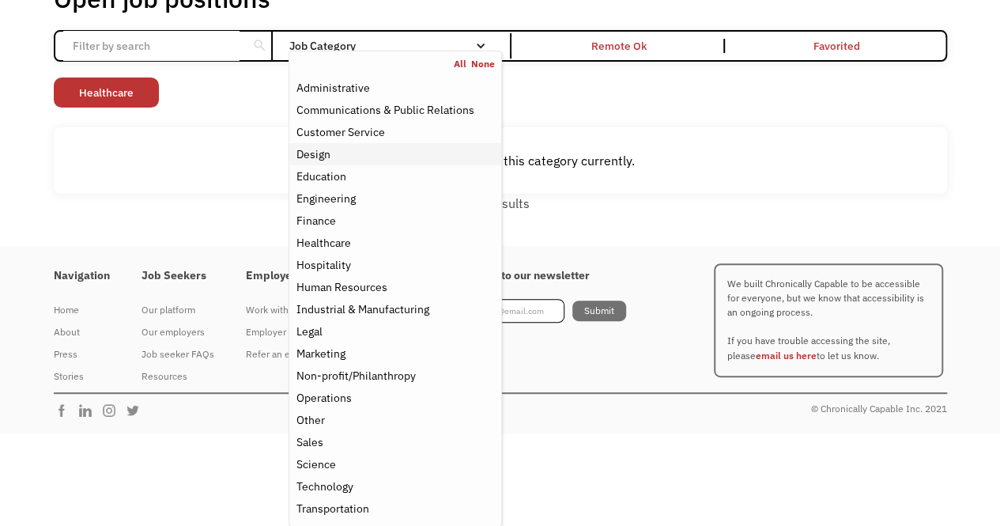
click at [321, 154] on div "Design" at bounding box center [313, 154] width 34 height 19
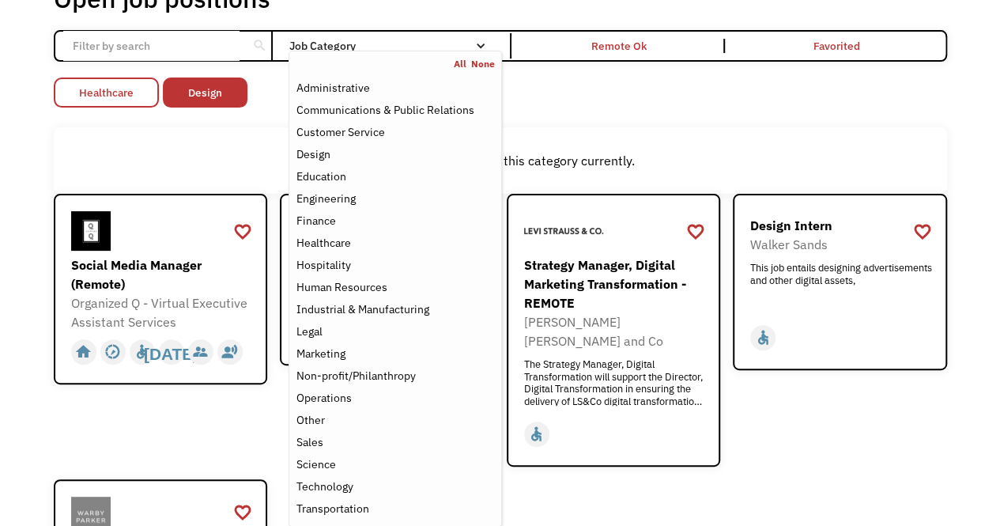
click at [107, 87] on link "Healthcare" at bounding box center [106, 92] width 105 height 30
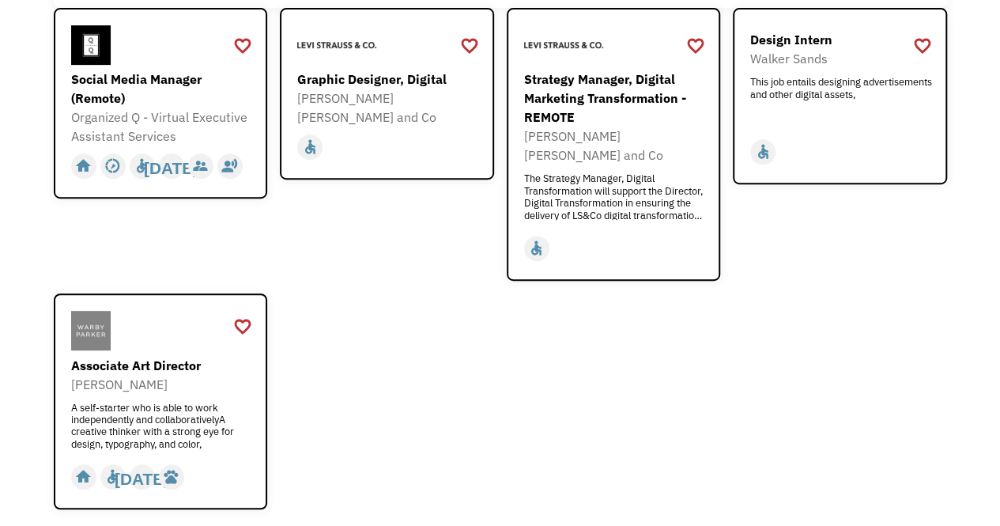
scroll to position [302, 0]
click at [803, 59] on div "Walker Sands" at bounding box center [841, 57] width 183 height 19
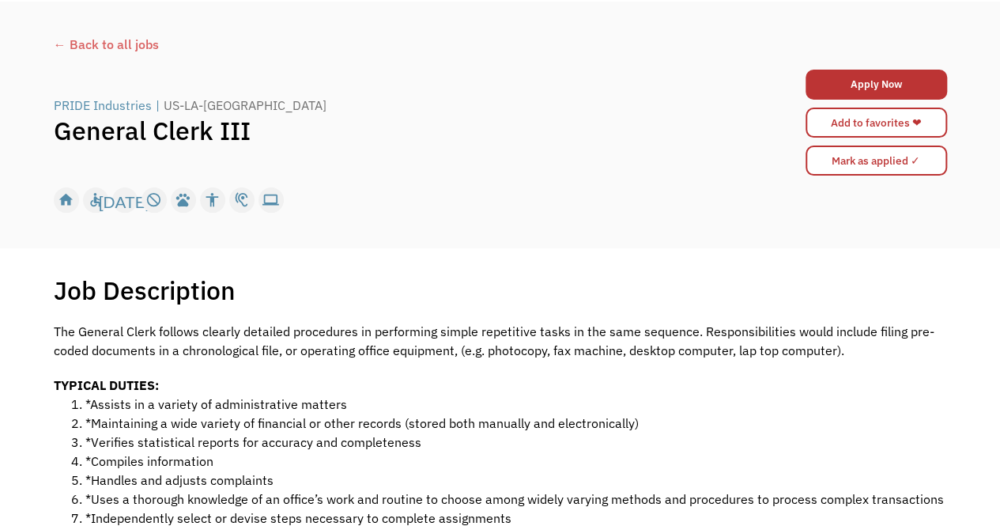
scroll to position [59, 0]
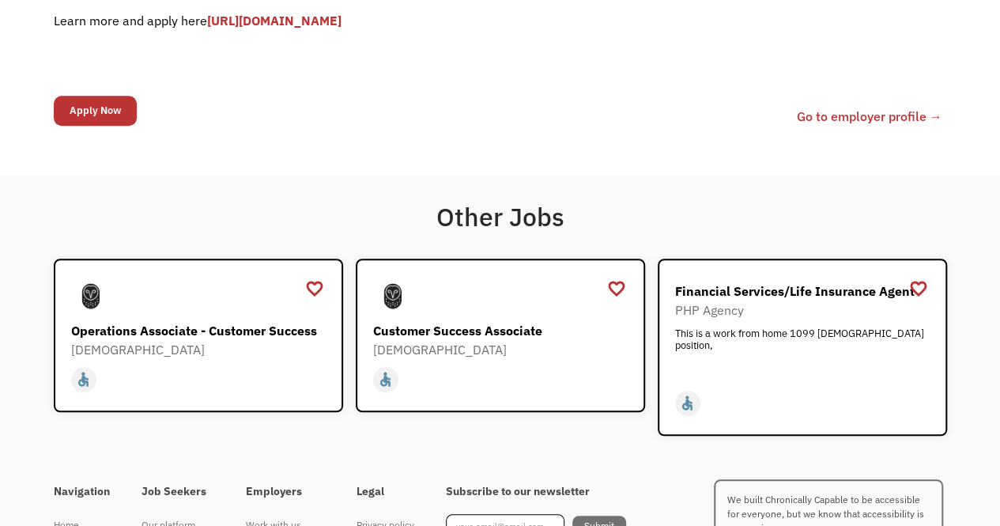
scroll to position [502, 0]
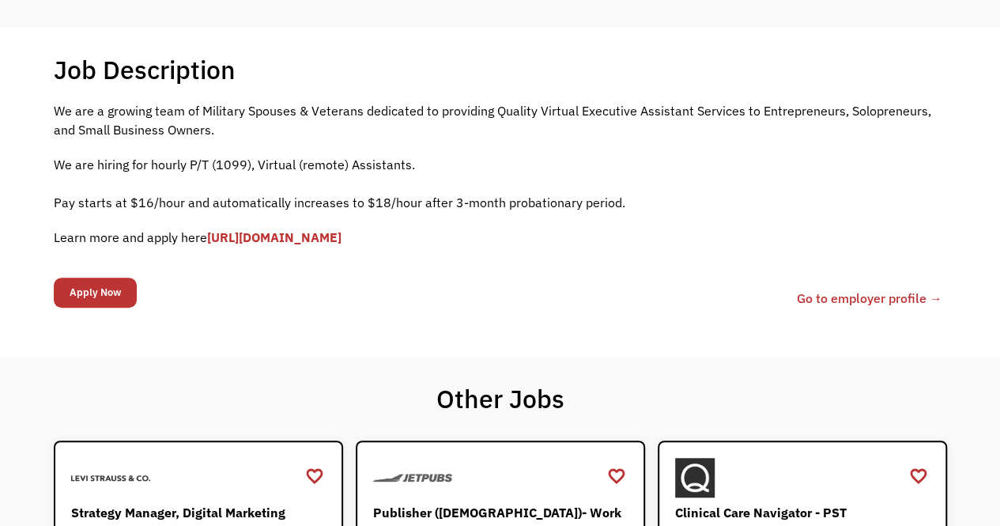
scroll to position [285, 0]
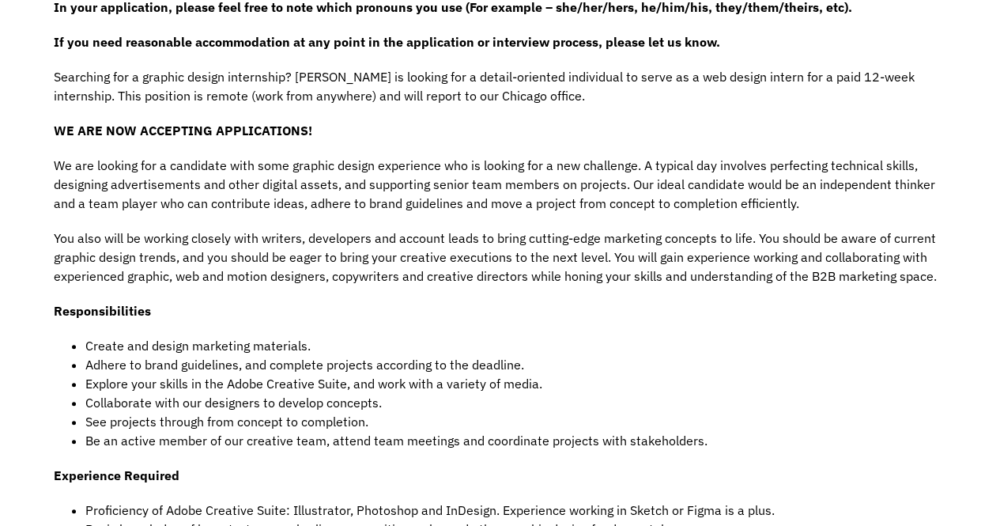
scroll to position [459, 0]
